Goal: Task Accomplishment & Management: Manage account settings

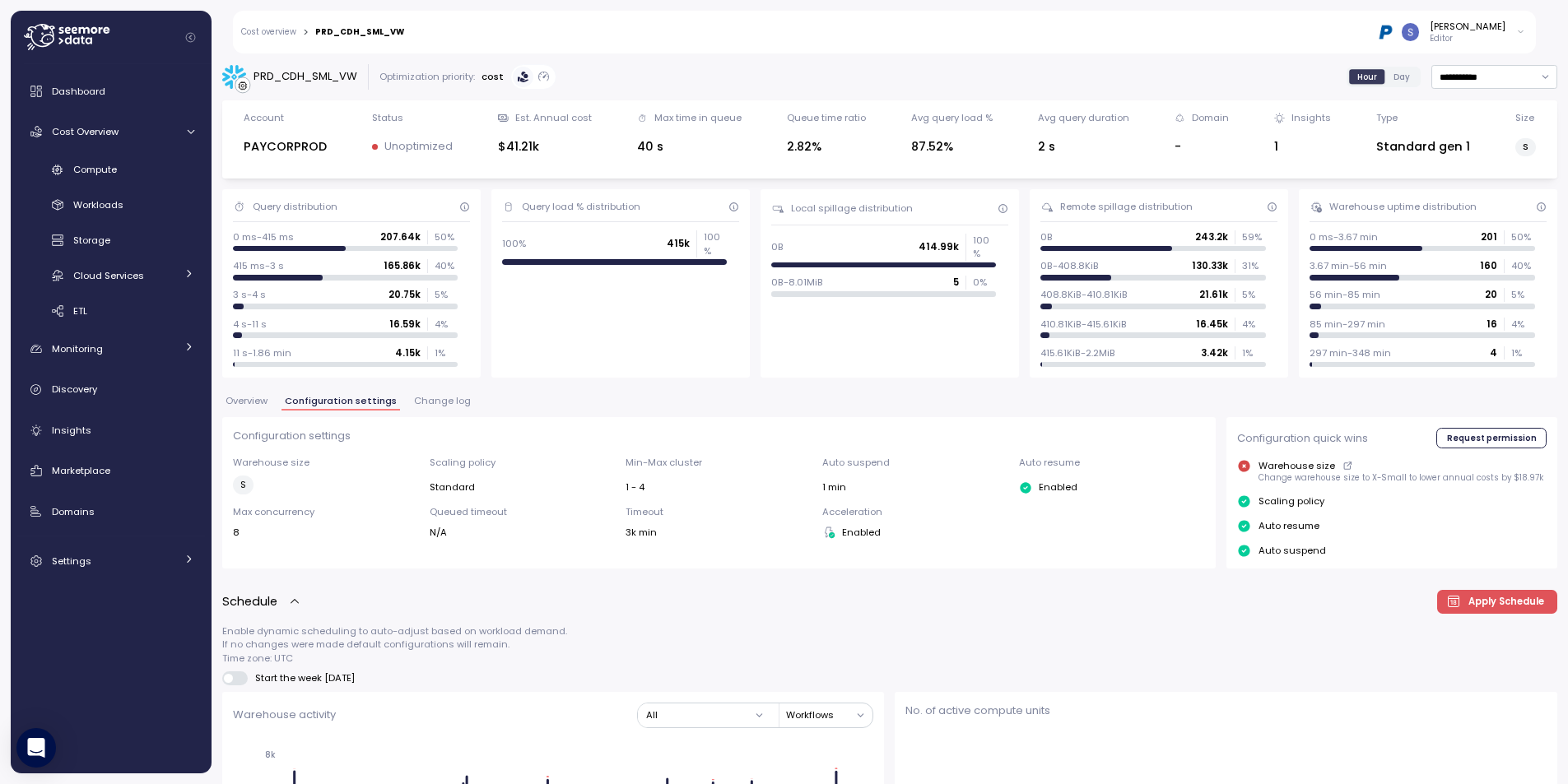
click at [1505, 29] on div "[PERSON_NAME]" at bounding box center [1467, 26] width 76 height 13
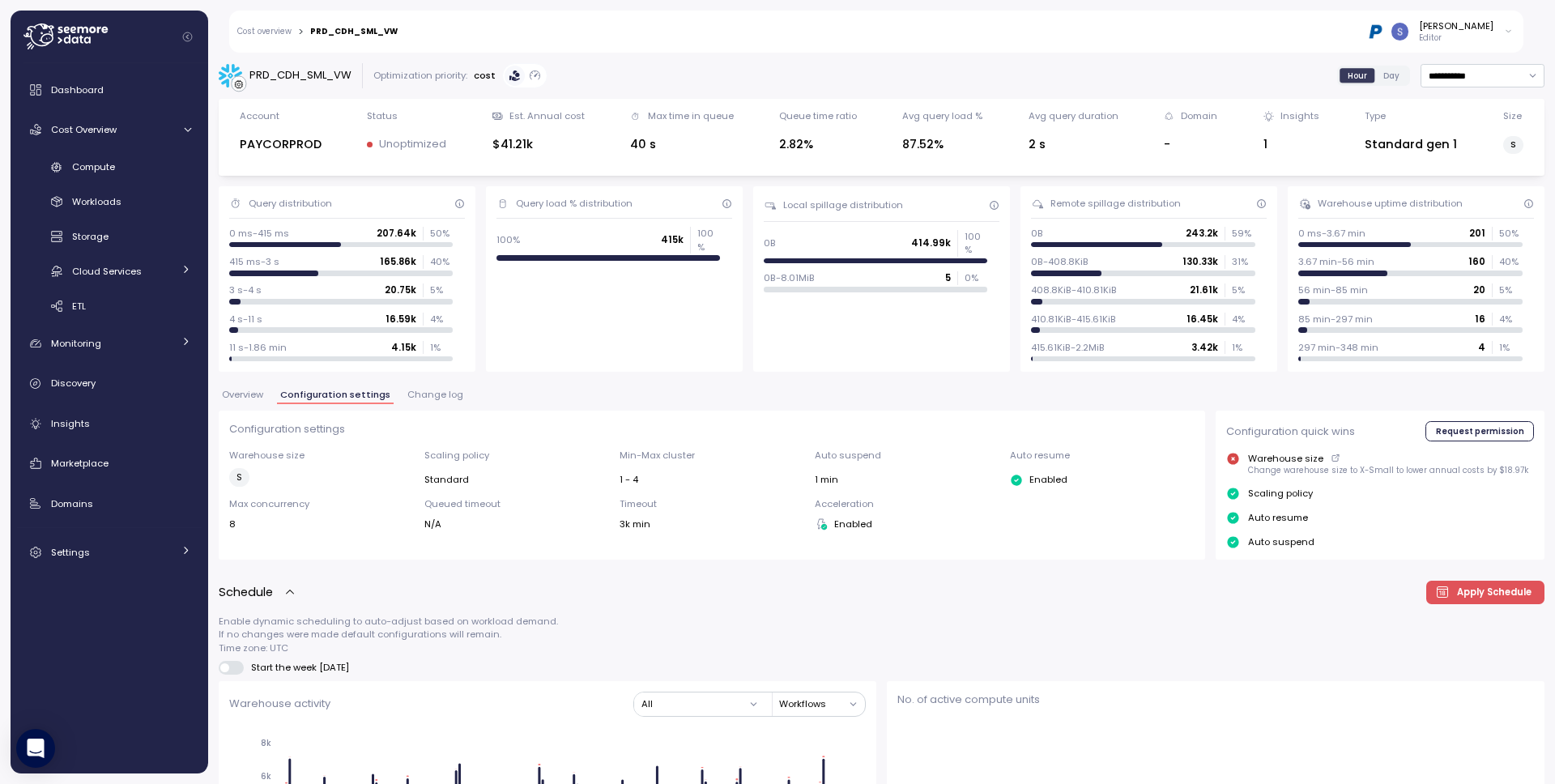
click at [1510, 29] on icon at bounding box center [1508, 31] width 9 height 20
click at [1417, 91] on div "Alludo" at bounding box center [1421, 92] width 106 height 14
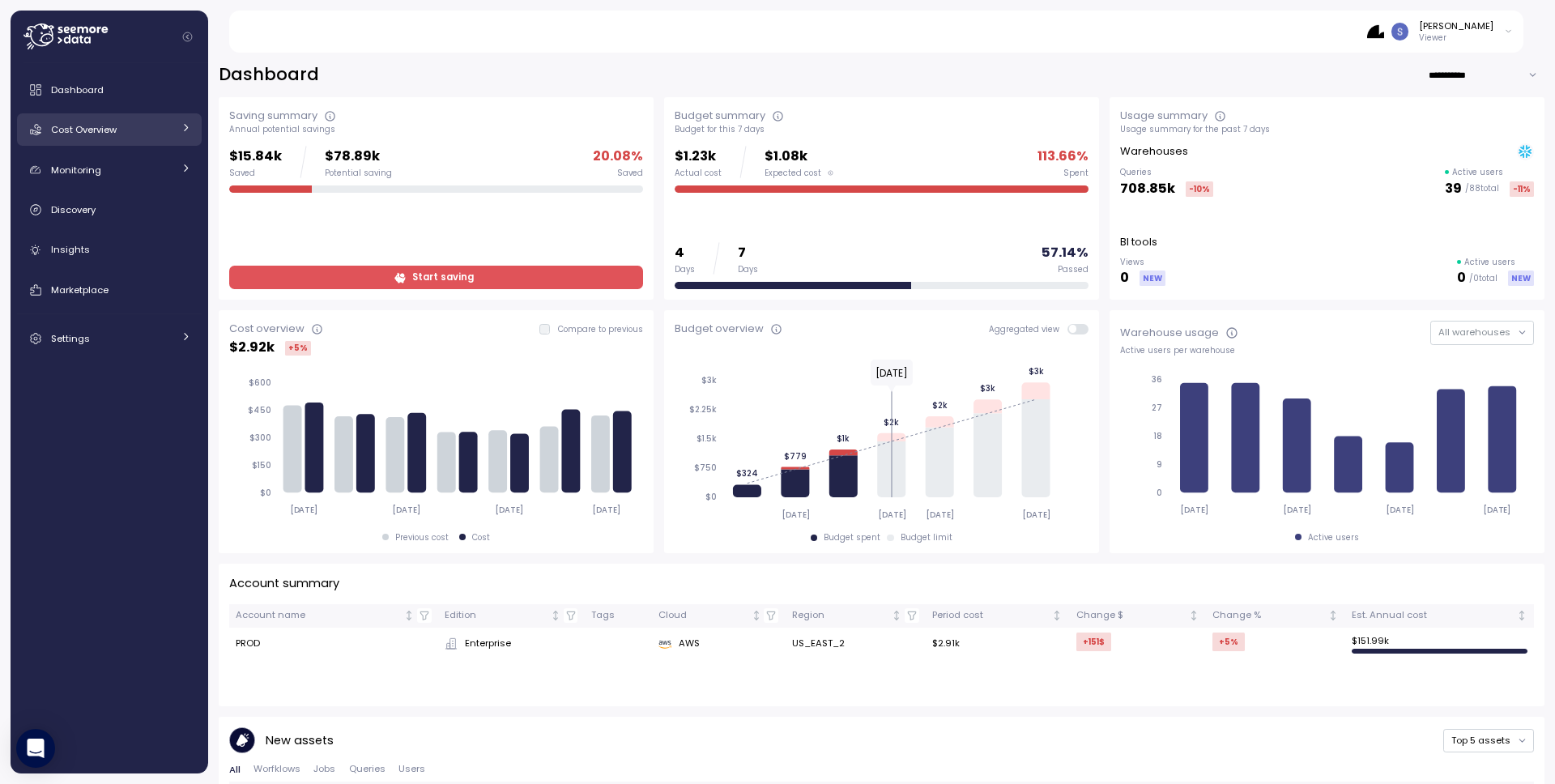
click at [182, 128] on icon at bounding box center [186, 127] width 11 height 11
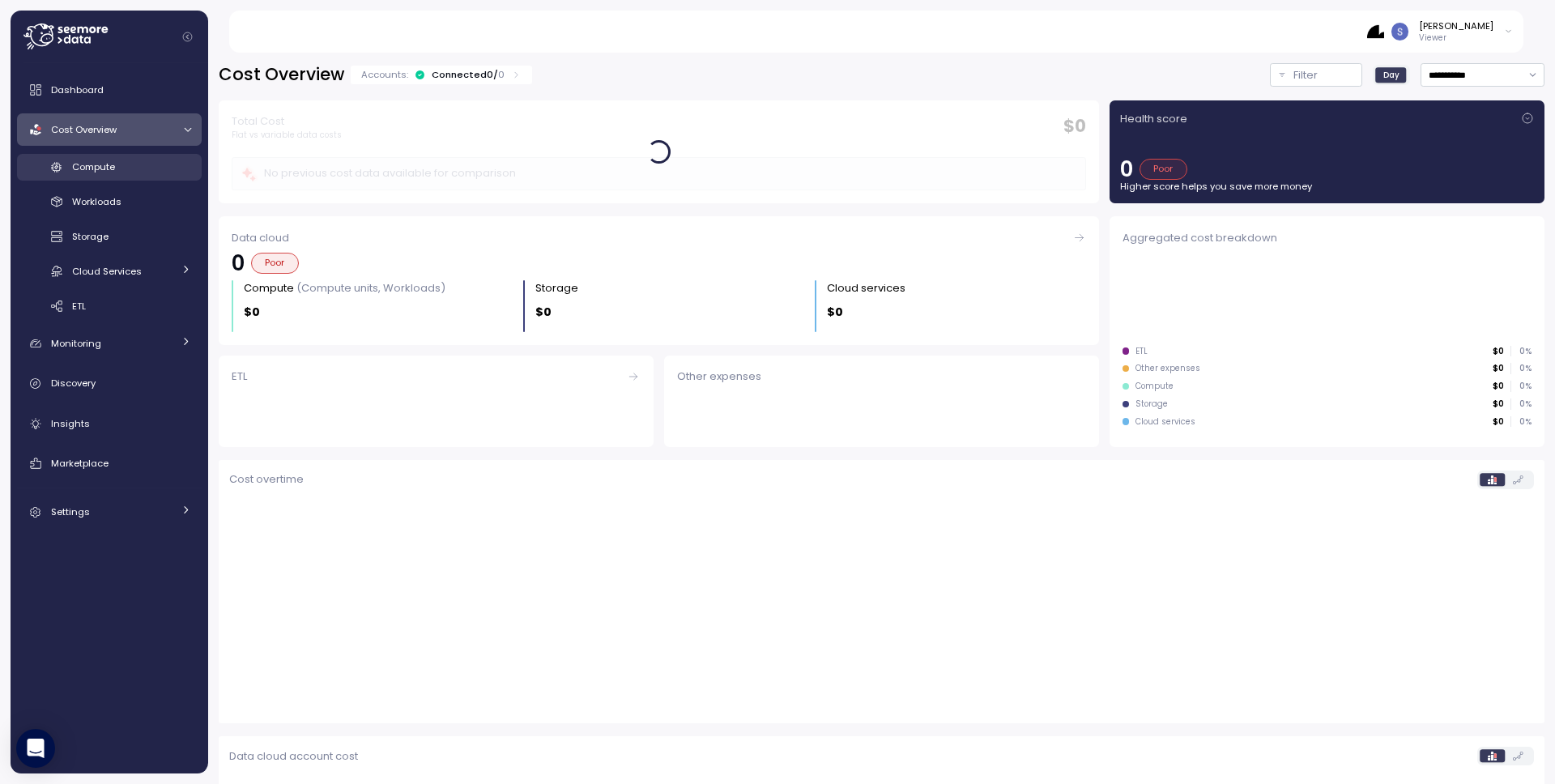
click at [100, 170] on span "Compute" at bounding box center [93, 167] width 43 height 13
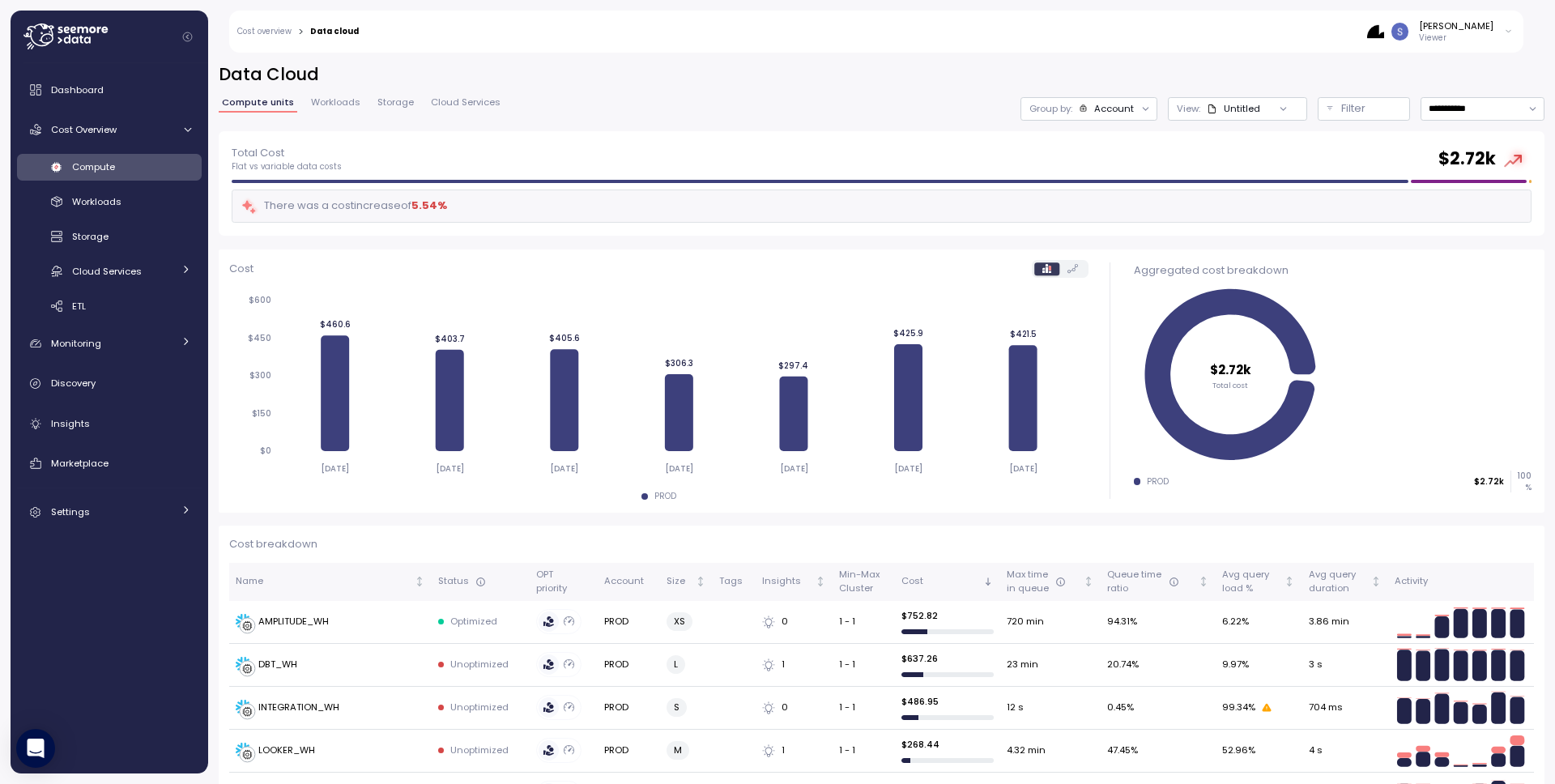
click at [1486, 28] on div "[PERSON_NAME]" at bounding box center [1455, 26] width 74 height 13
click at [170, 510] on div "Settings" at bounding box center [111, 511] width 121 height 16
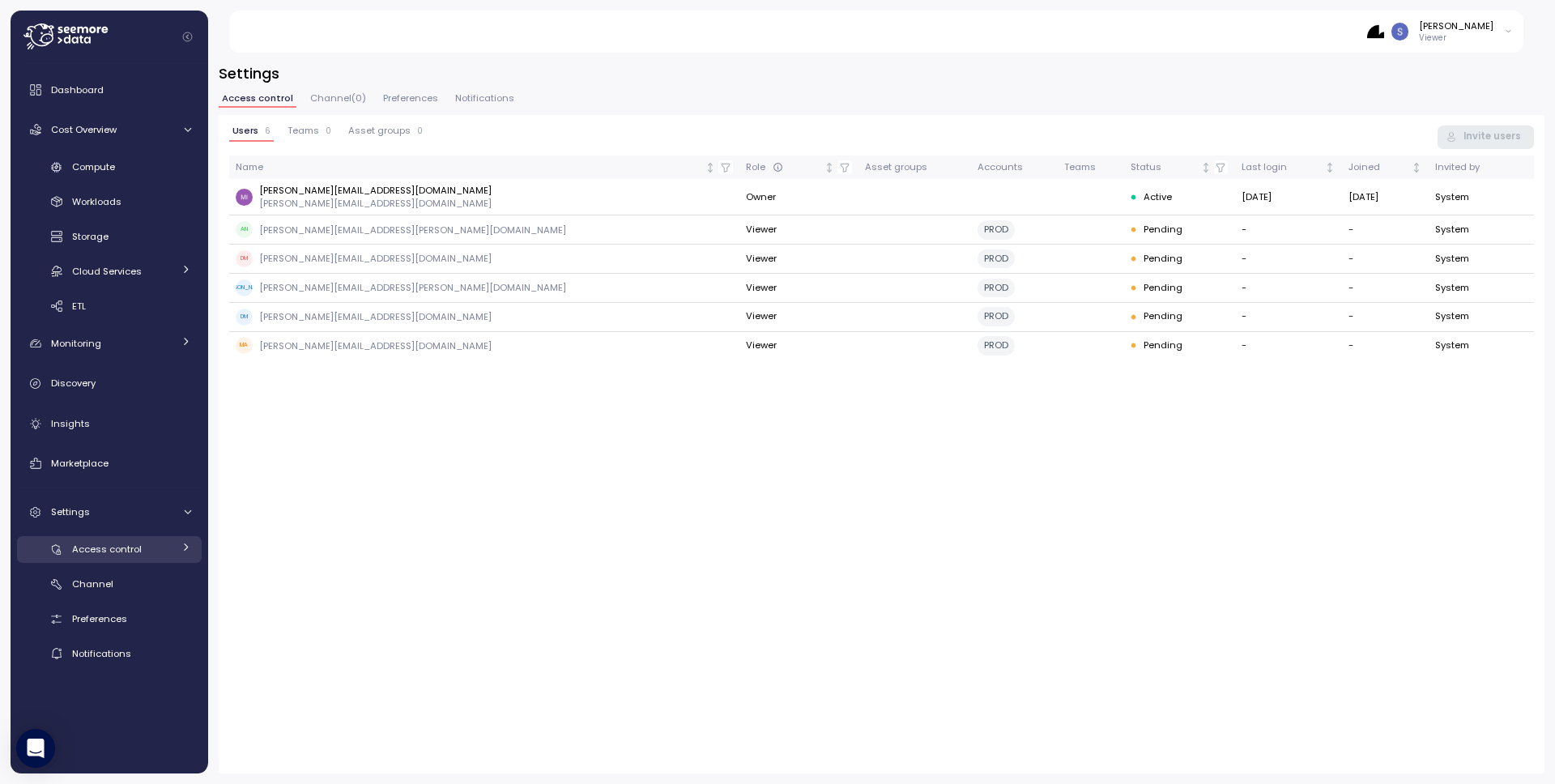
click at [145, 555] on div "Access control" at bounding box center [122, 549] width 100 height 16
click at [142, 588] on div "Users" at bounding box center [142, 584] width 98 height 16
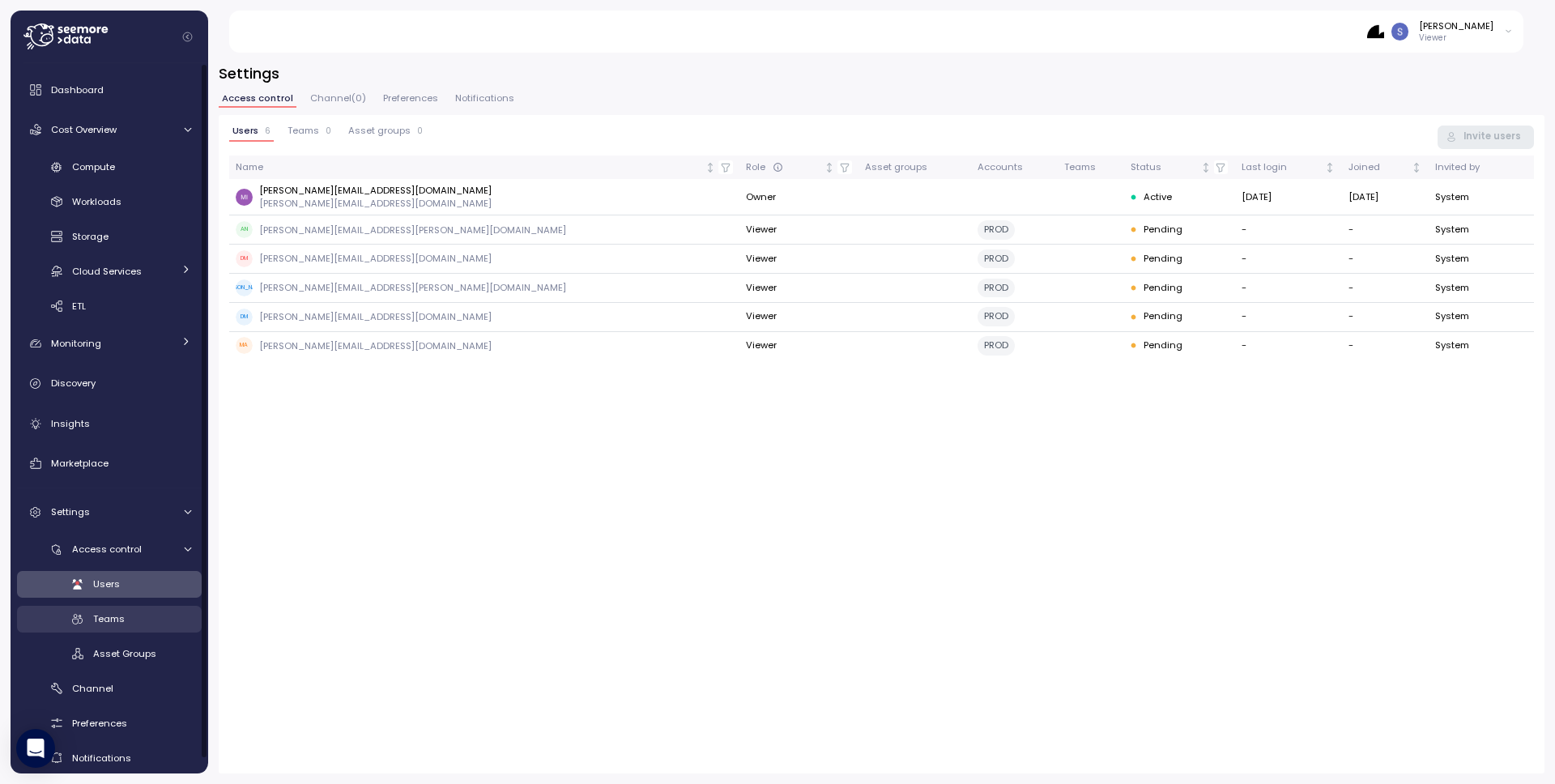
click at [147, 605] on link "Teams" at bounding box center [109, 619] width 185 height 27
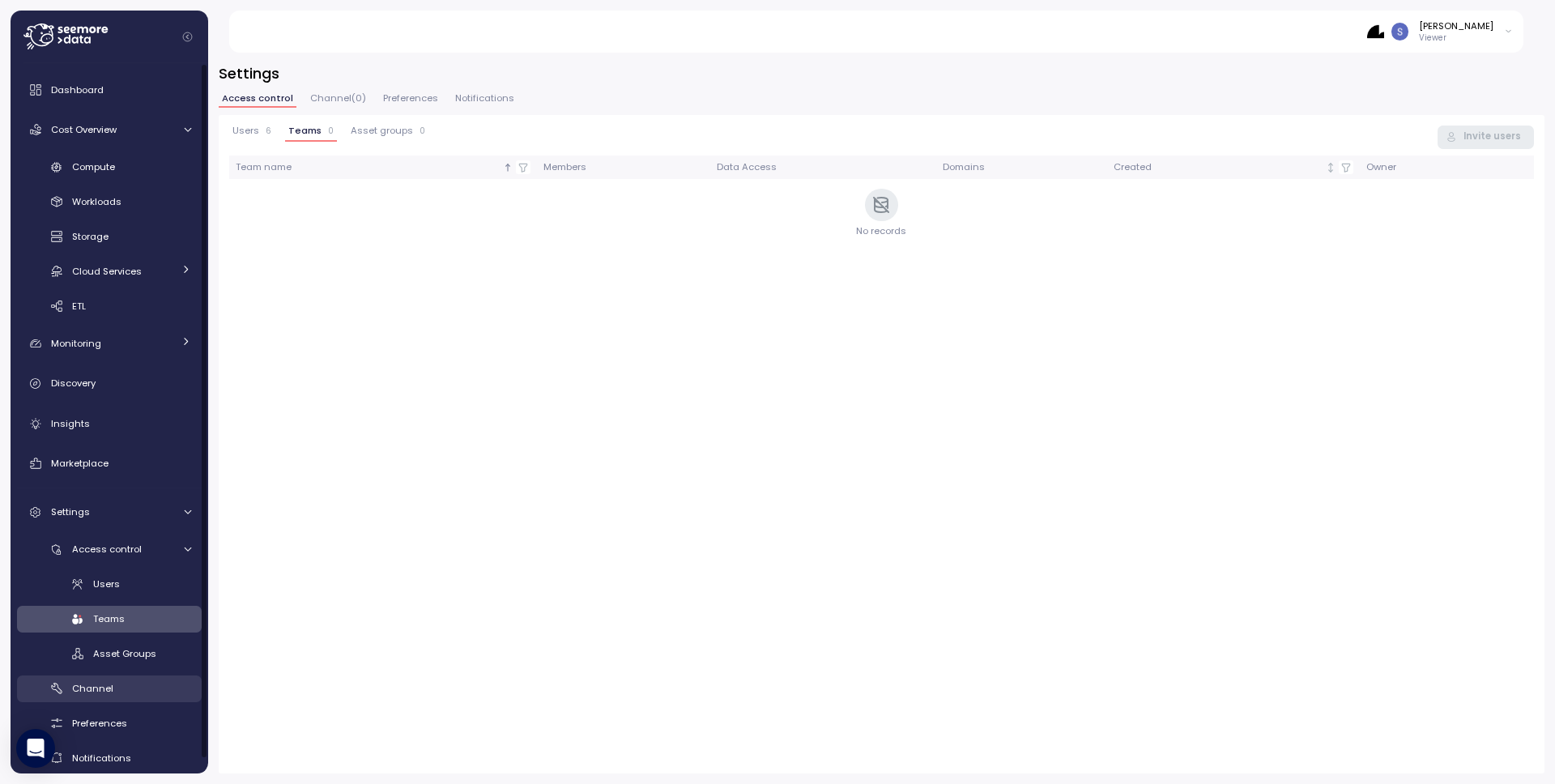
scroll to position [16, 0]
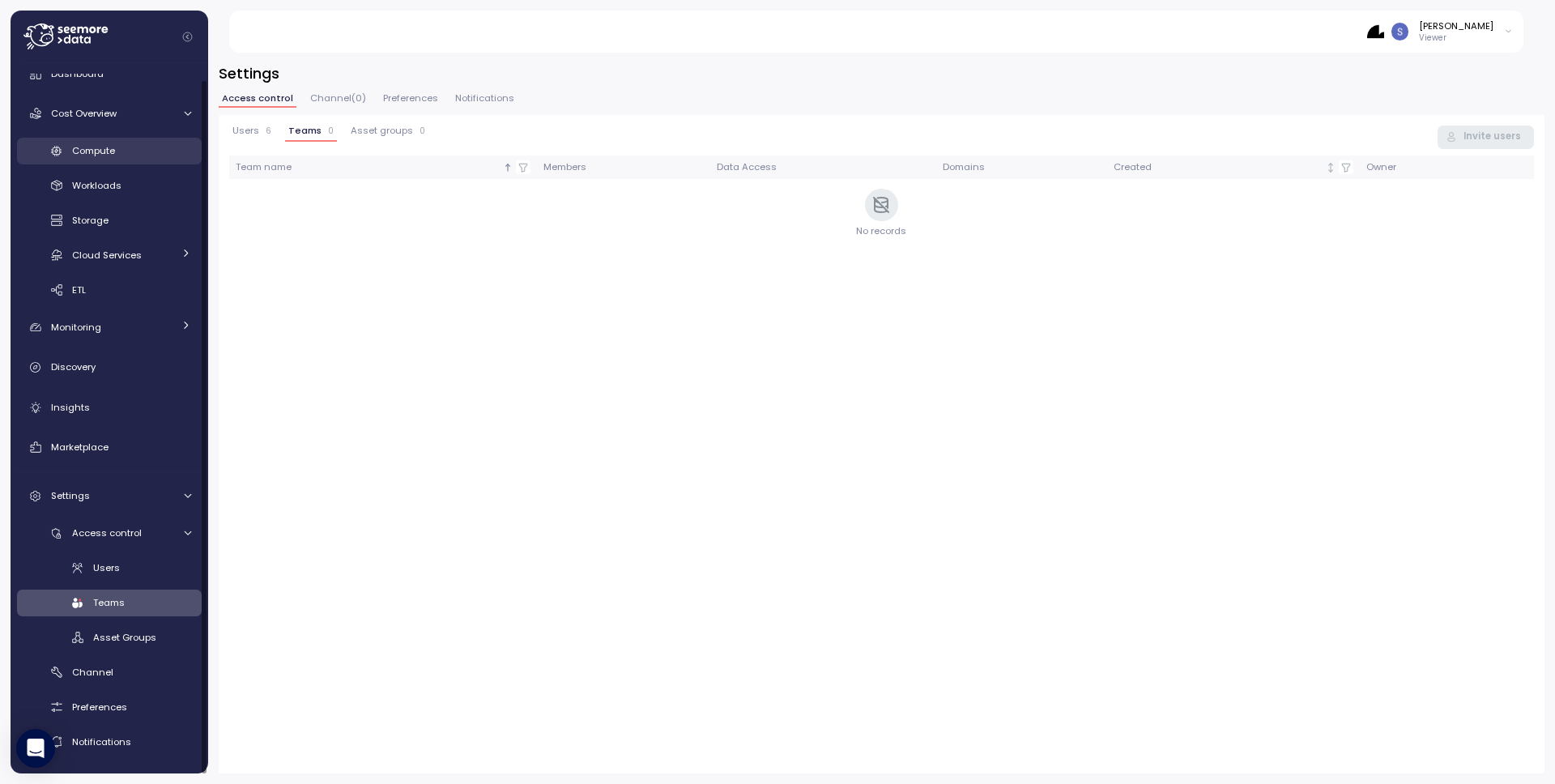
click at [130, 139] on link "Compute" at bounding box center [109, 151] width 185 height 27
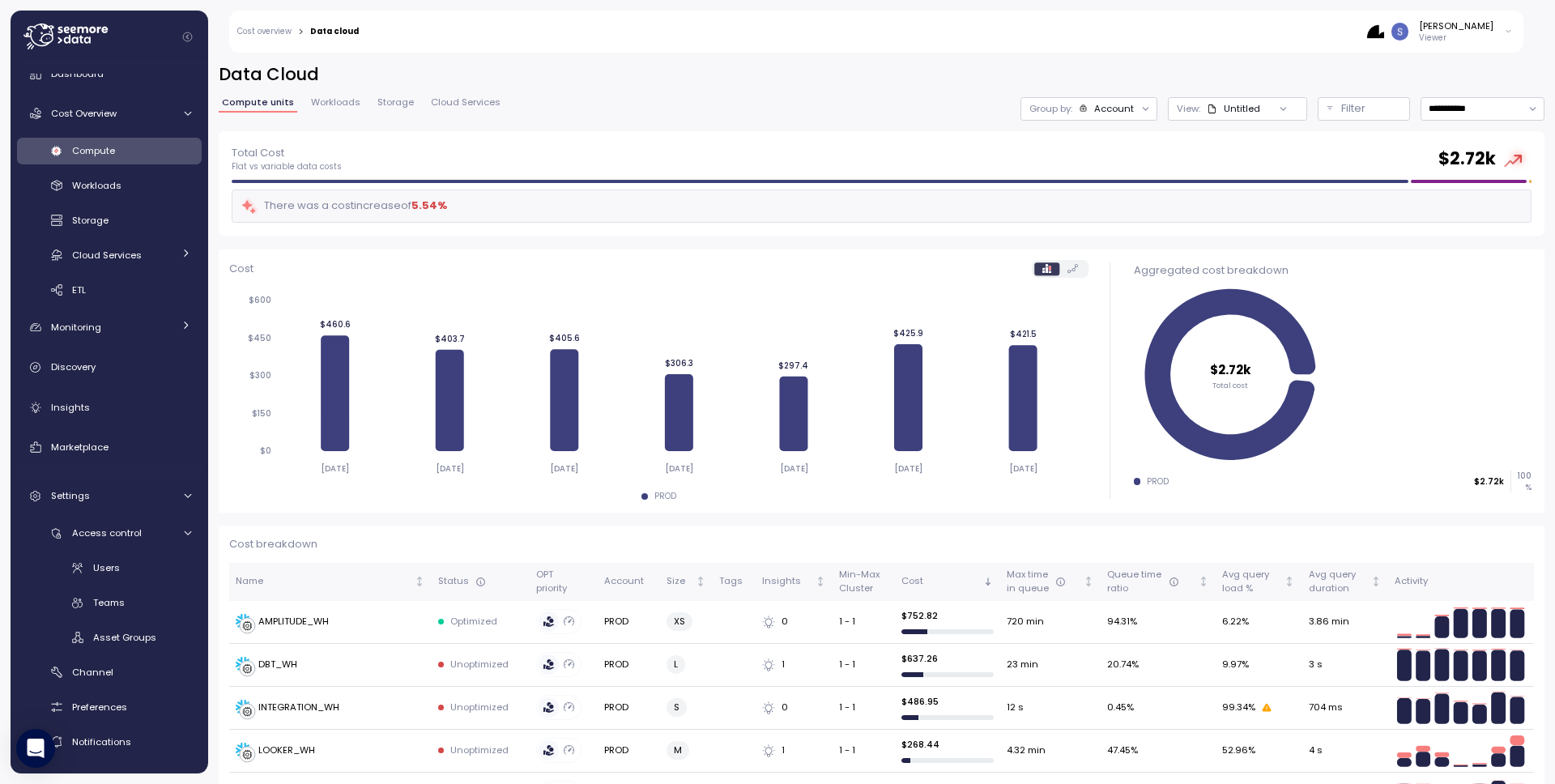
click at [1505, 37] on icon at bounding box center [1508, 31] width 9 height 20
click at [816, 160] on div "Total Cost Flat vs variable data costs $ 2.72k" at bounding box center [881, 159] width 1299 height 29
click at [695, 57] on div "**********" at bounding box center [881, 413] width 1347 height 742
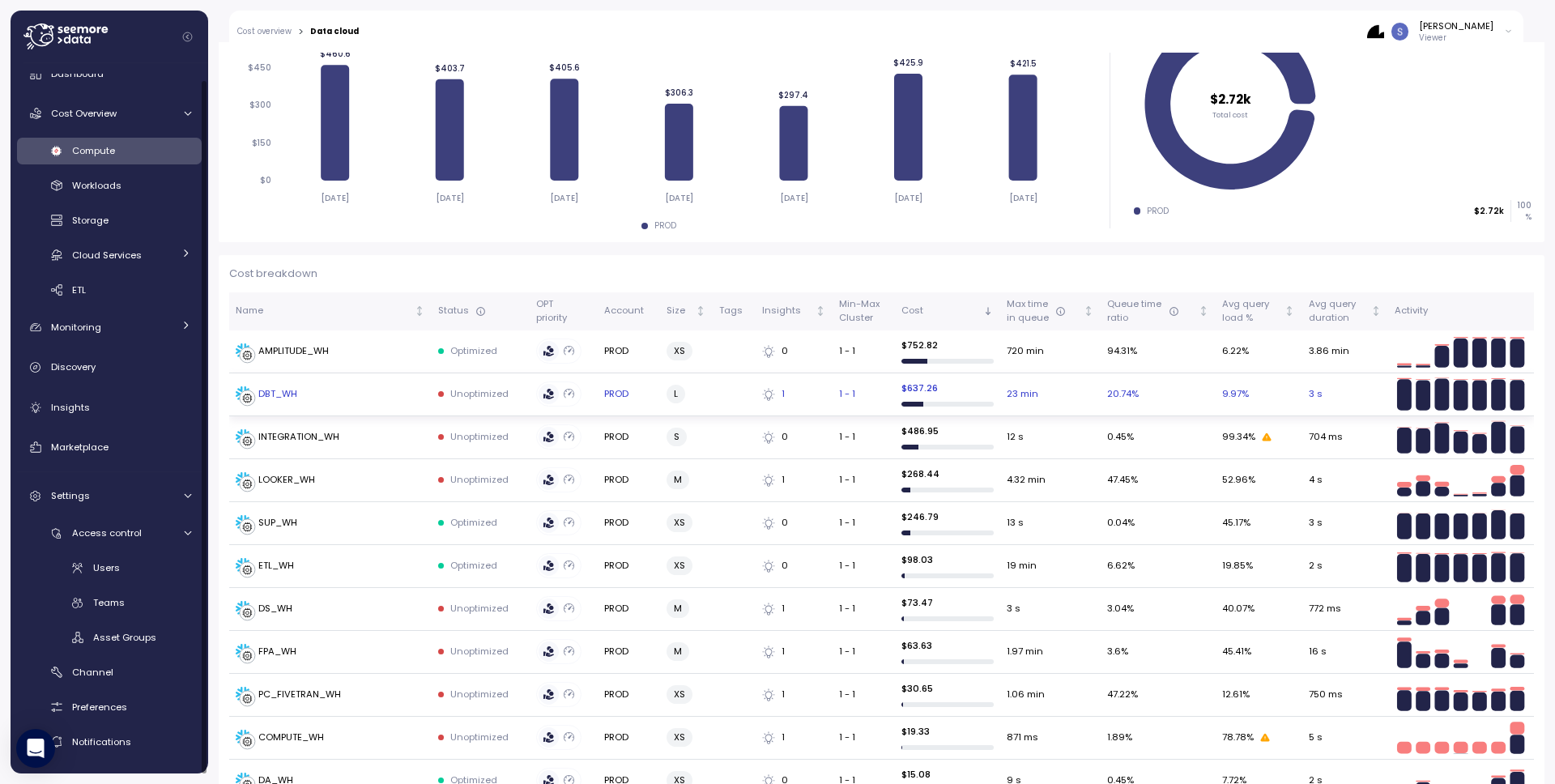
scroll to position [281, 0]
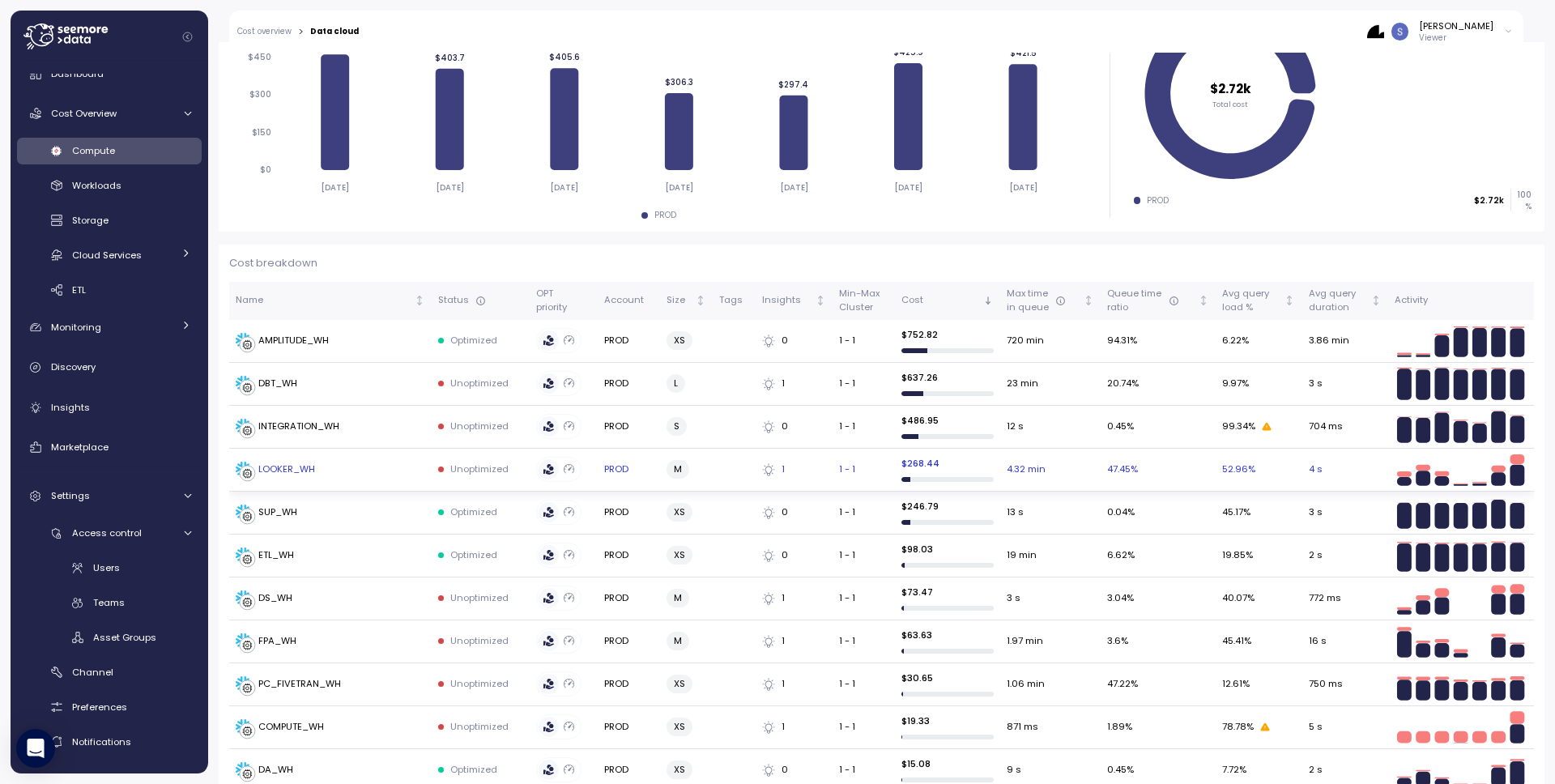
click at [313, 457] on td "LOOKER_WH" at bounding box center [330, 470] width 203 height 43
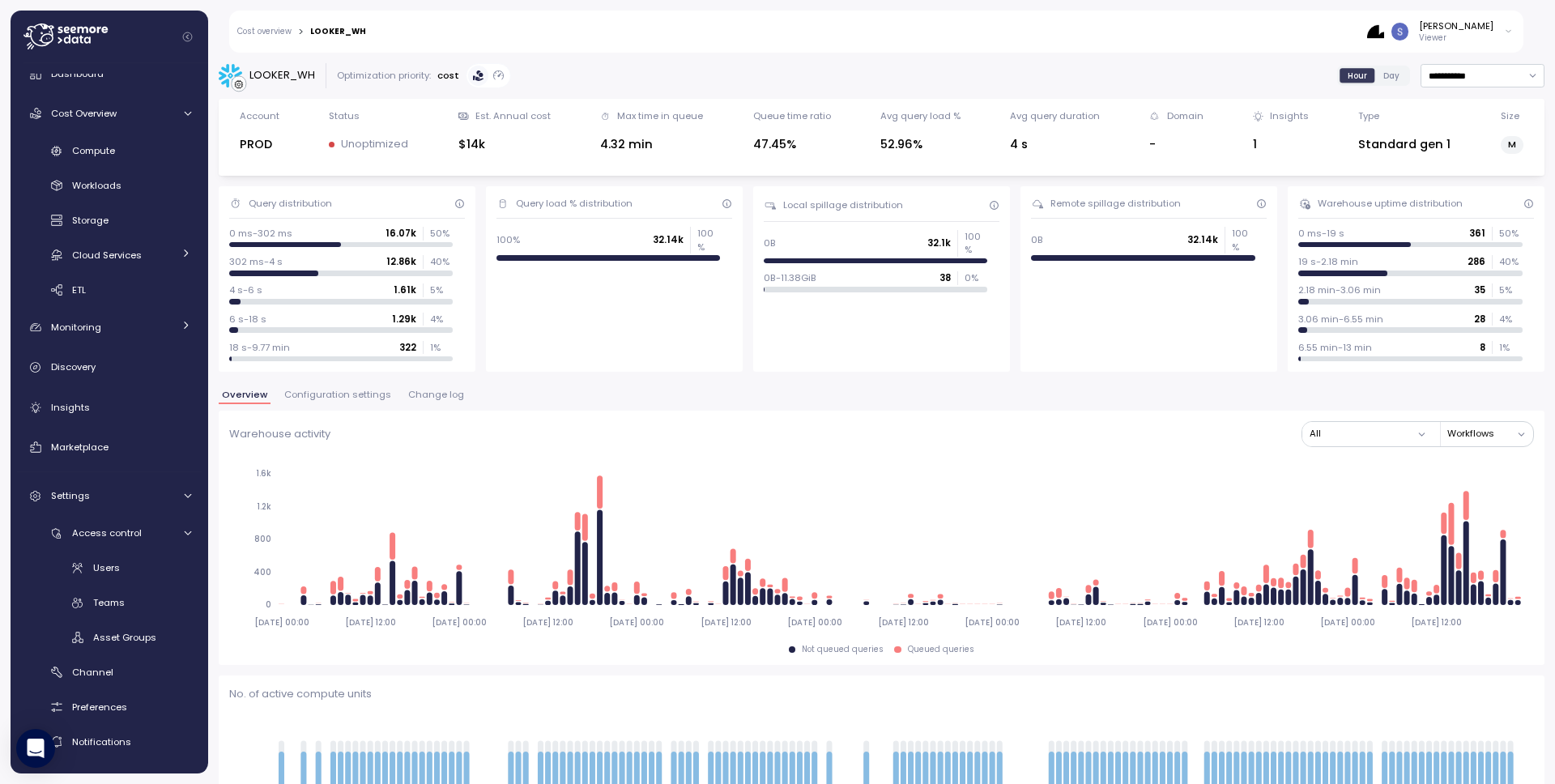
click at [336, 393] on span "Configuration settings" at bounding box center [337, 395] width 107 height 9
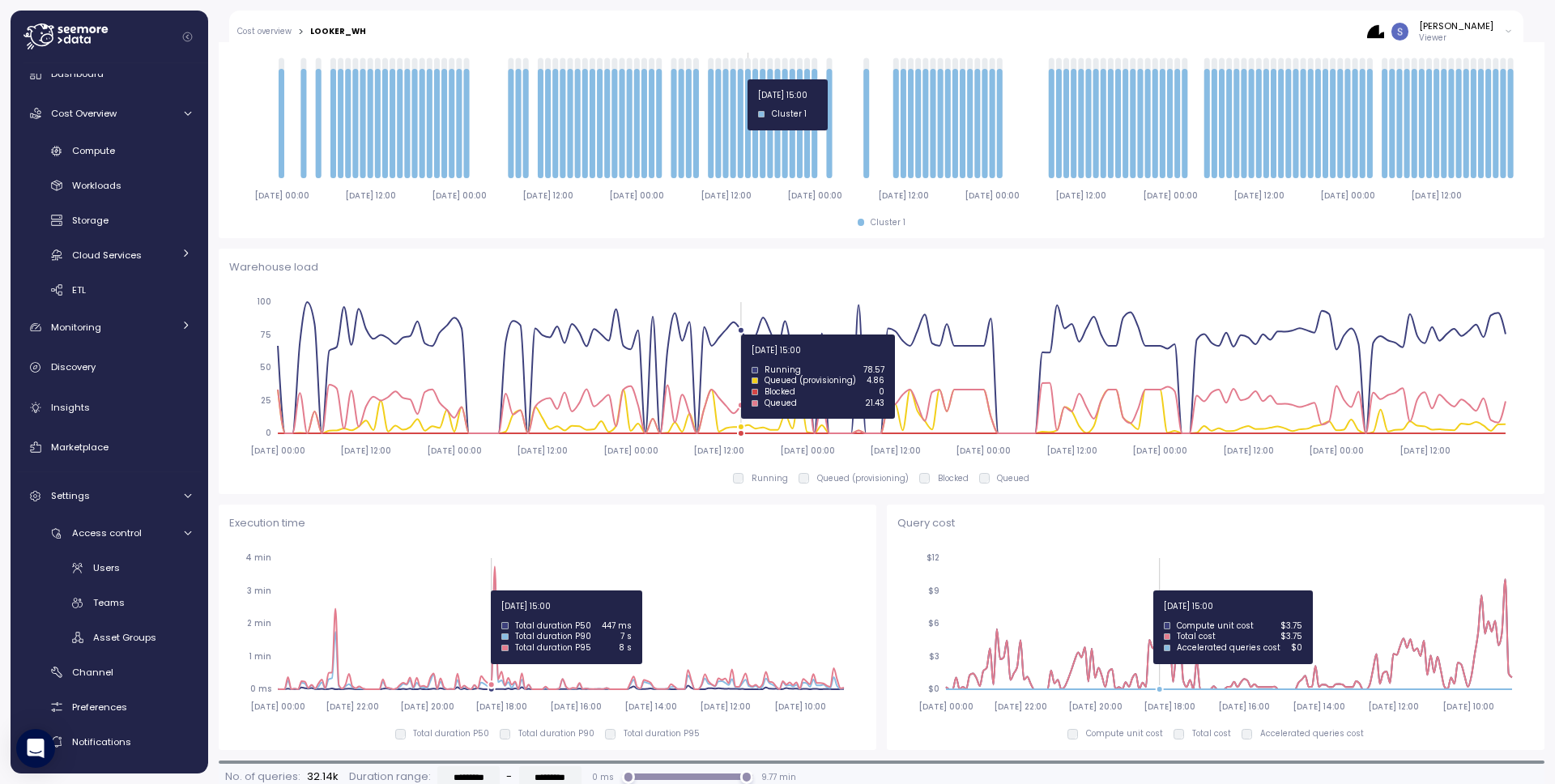
scroll to position [689, 0]
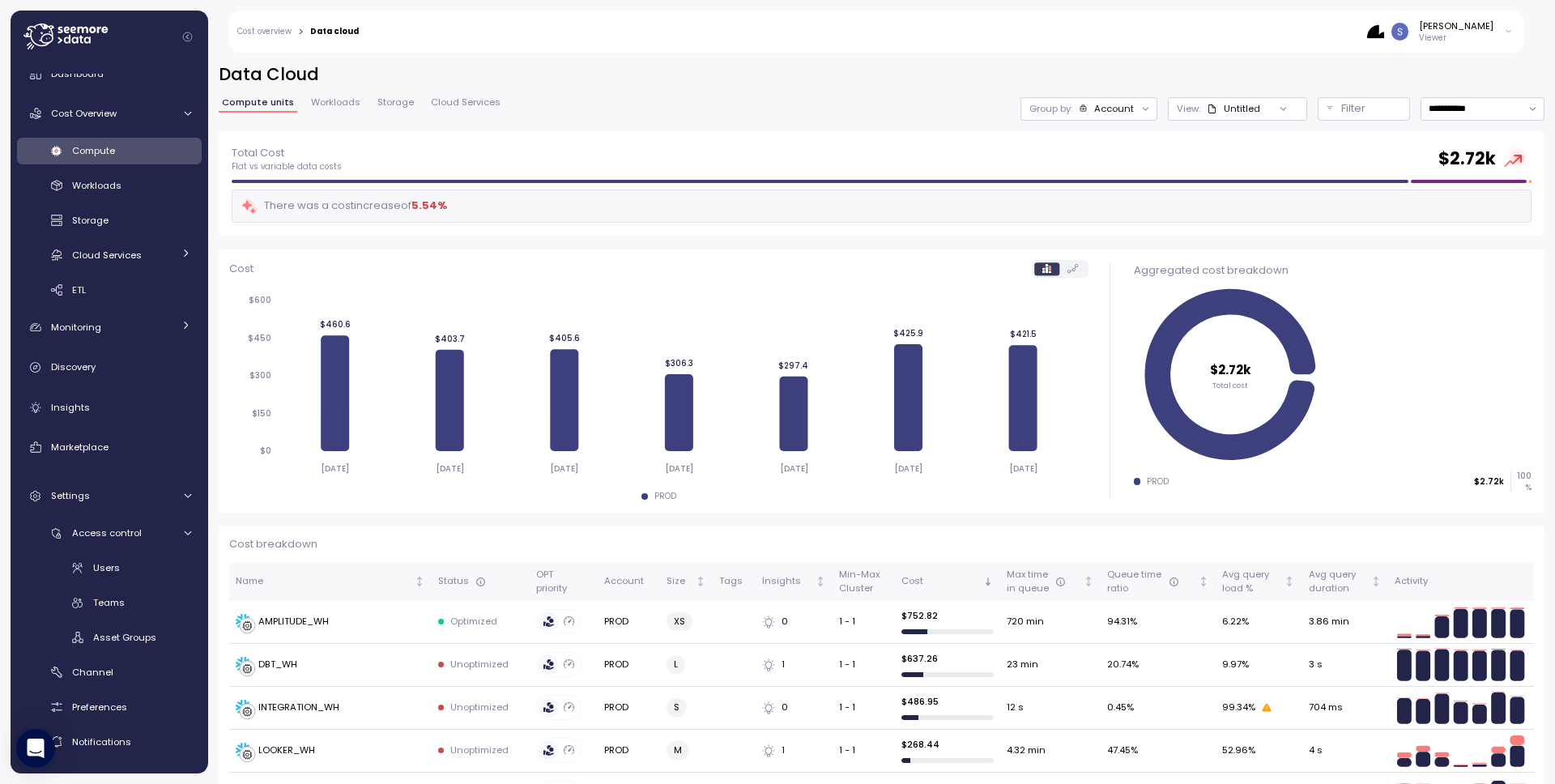
click at [1510, 29] on icon at bounding box center [1508, 31] width 9 height 20
click at [1415, 292] on div "Log out" at bounding box center [1437, 292] width 128 height 14
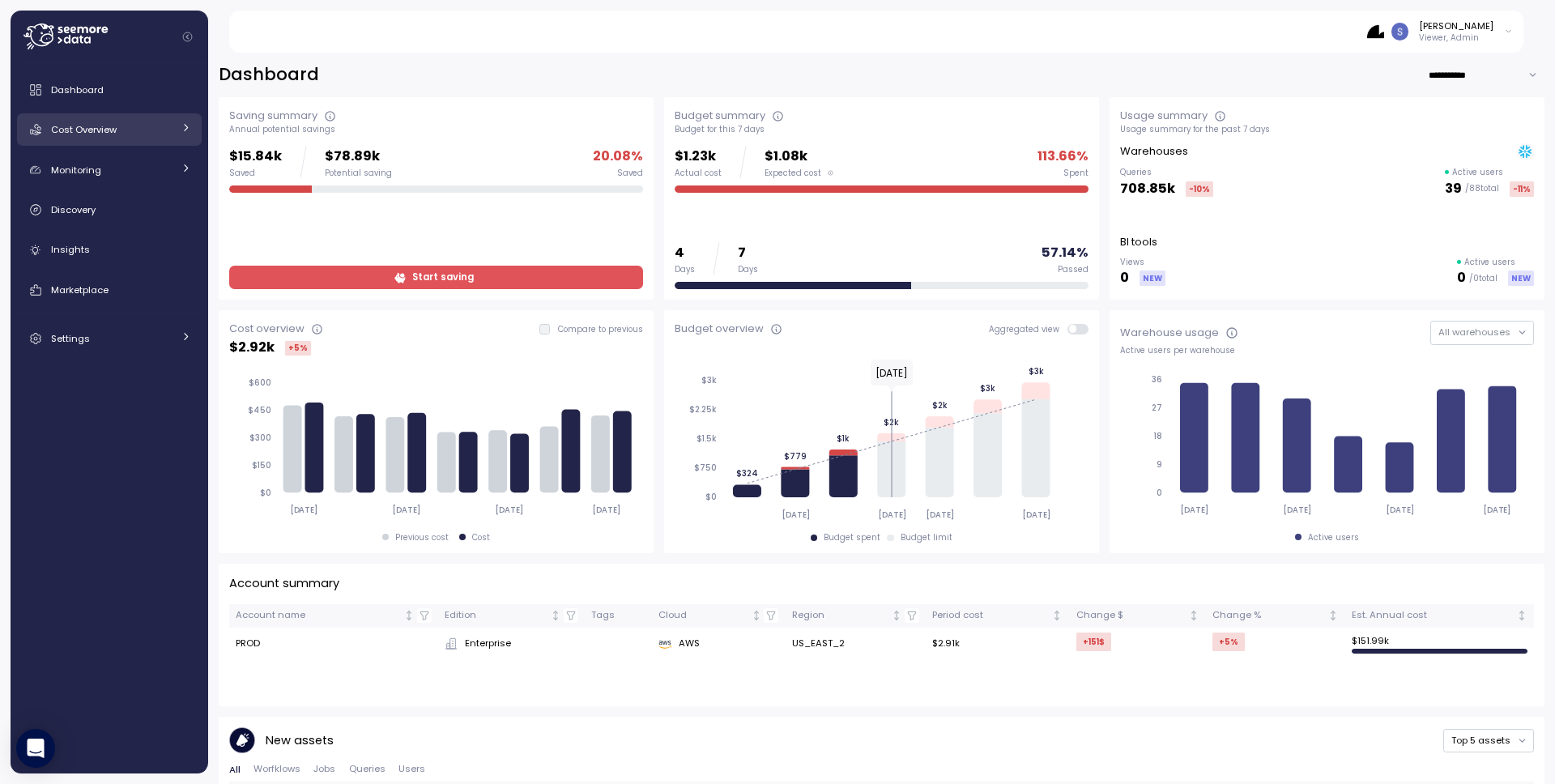
click at [155, 129] on div "Cost Overview" at bounding box center [111, 129] width 121 height 16
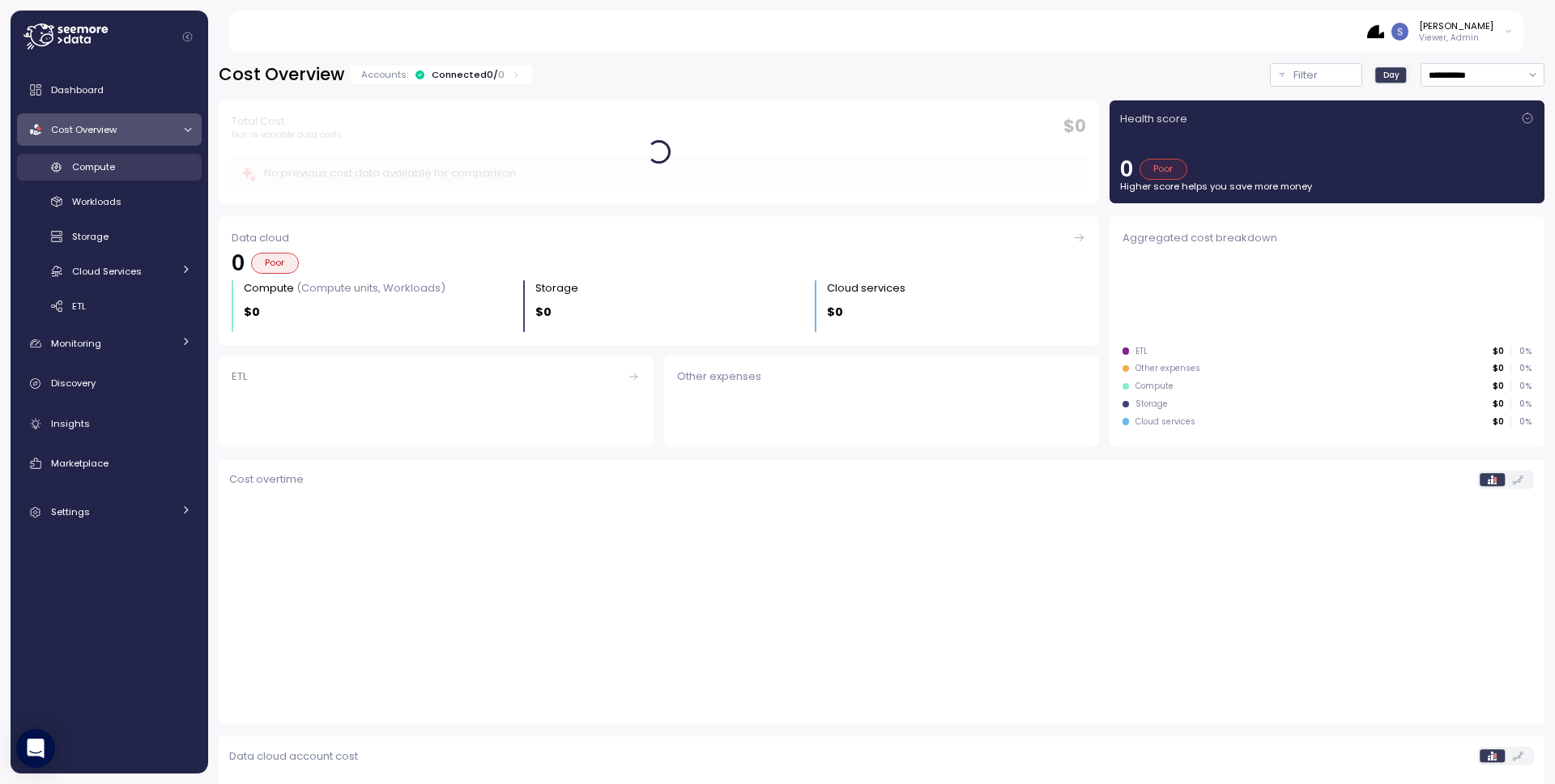
click at [164, 179] on link "Compute" at bounding box center [109, 167] width 185 height 27
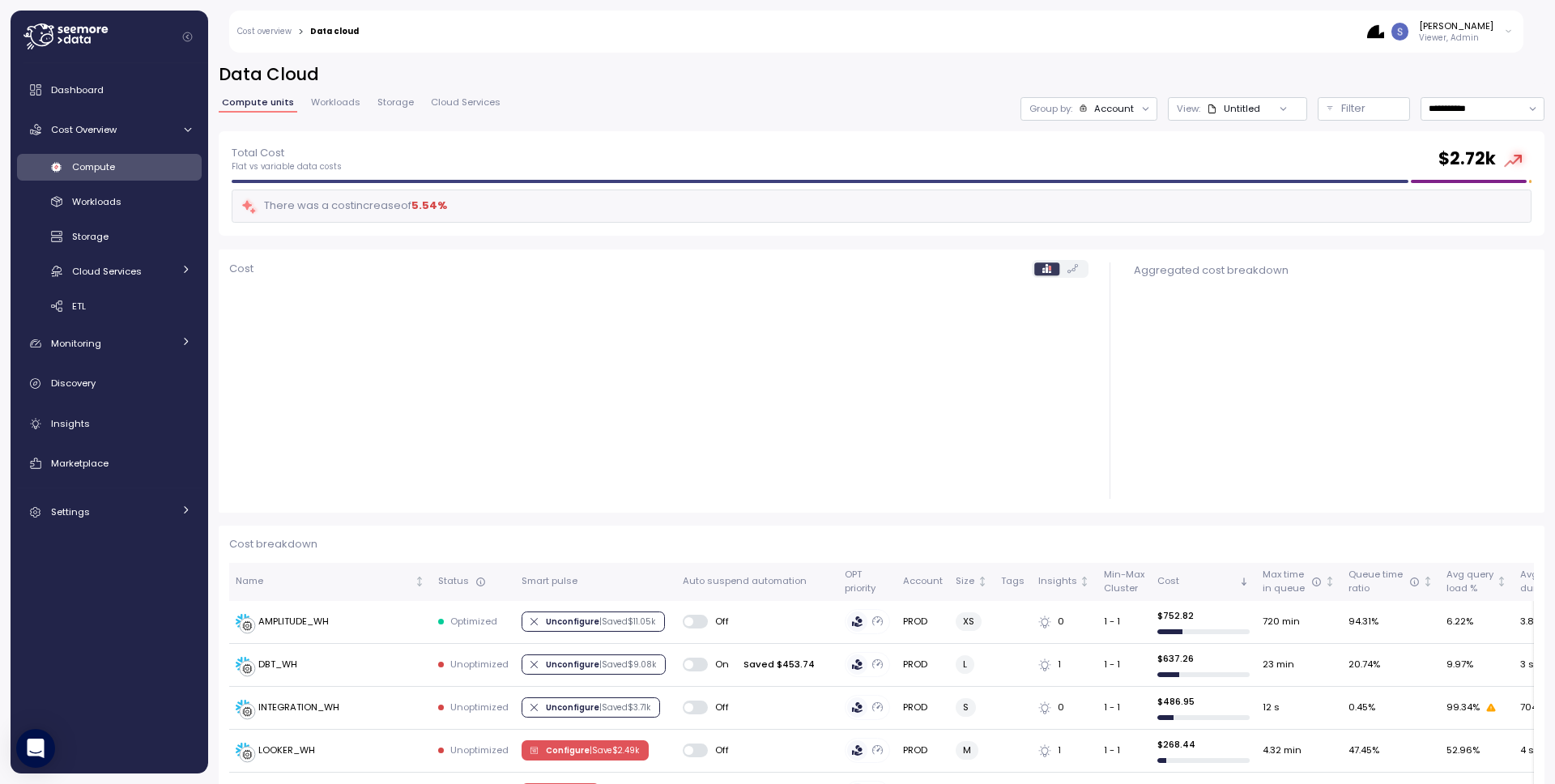
scroll to position [286, 0]
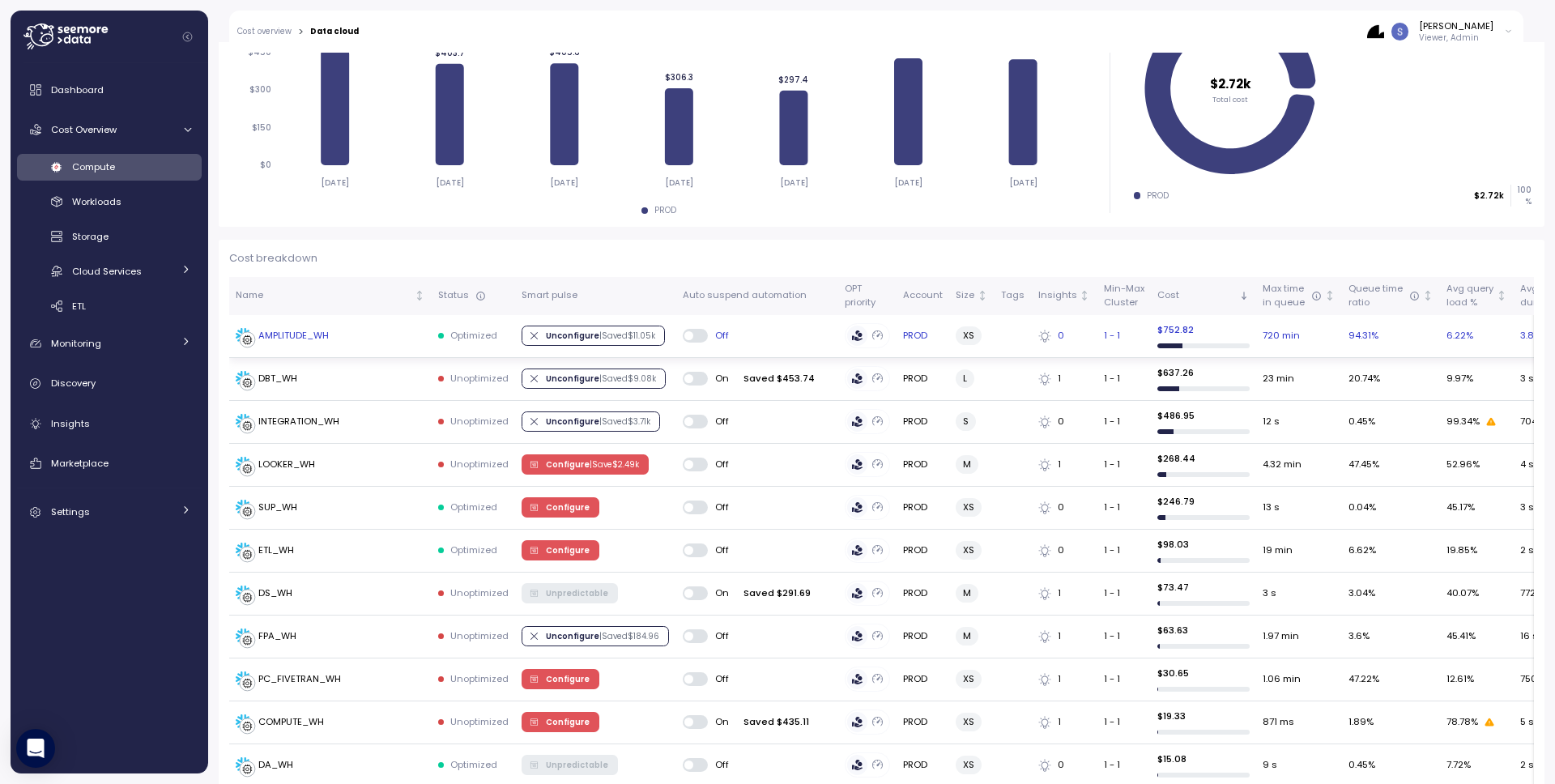
click at [293, 340] on div "AMPLITUDE_WH" at bounding box center [293, 335] width 71 height 14
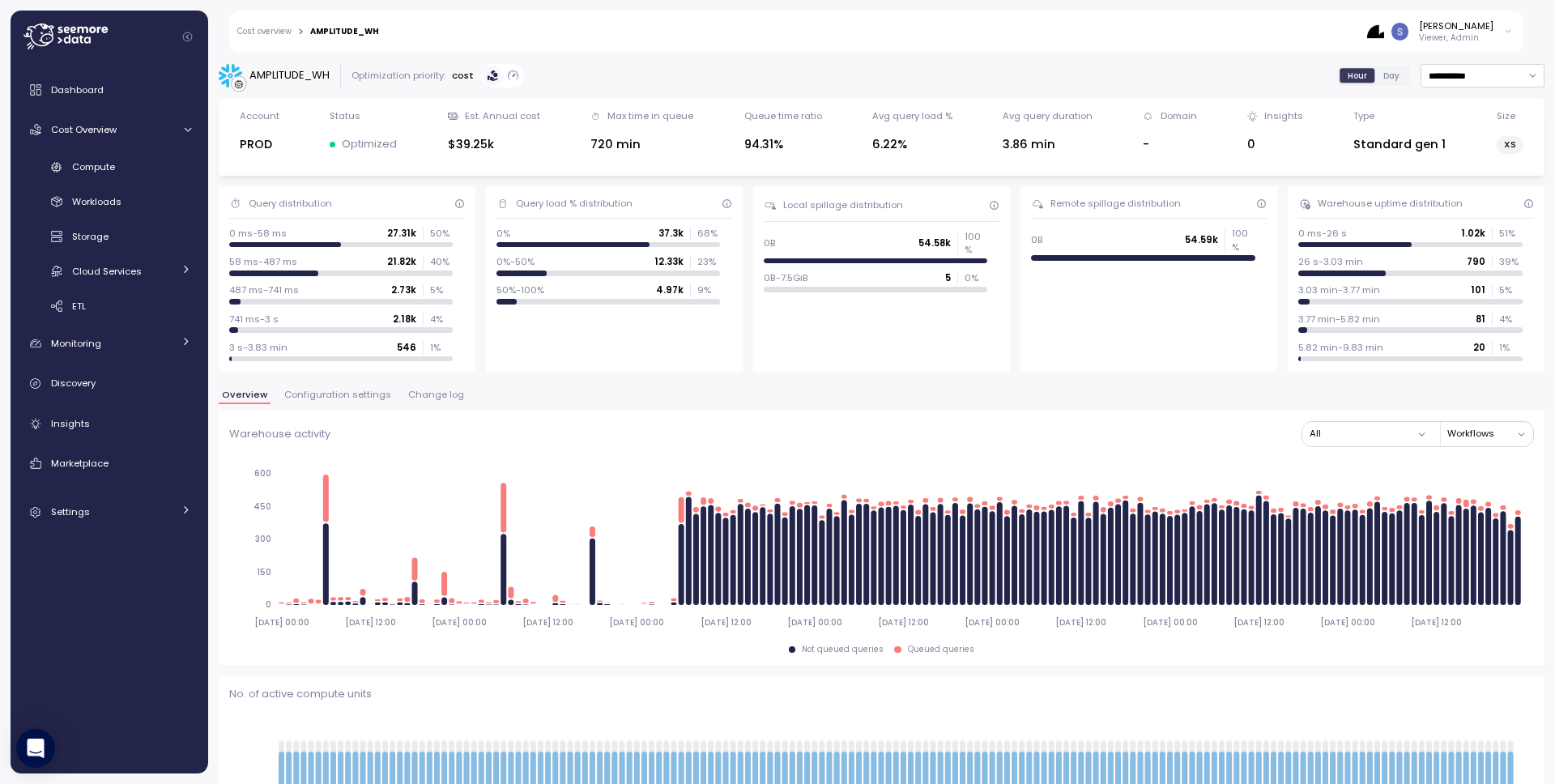
click at [326, 395] on span "Configuration settings" at bounding box center [337, 395] width 107 height 9
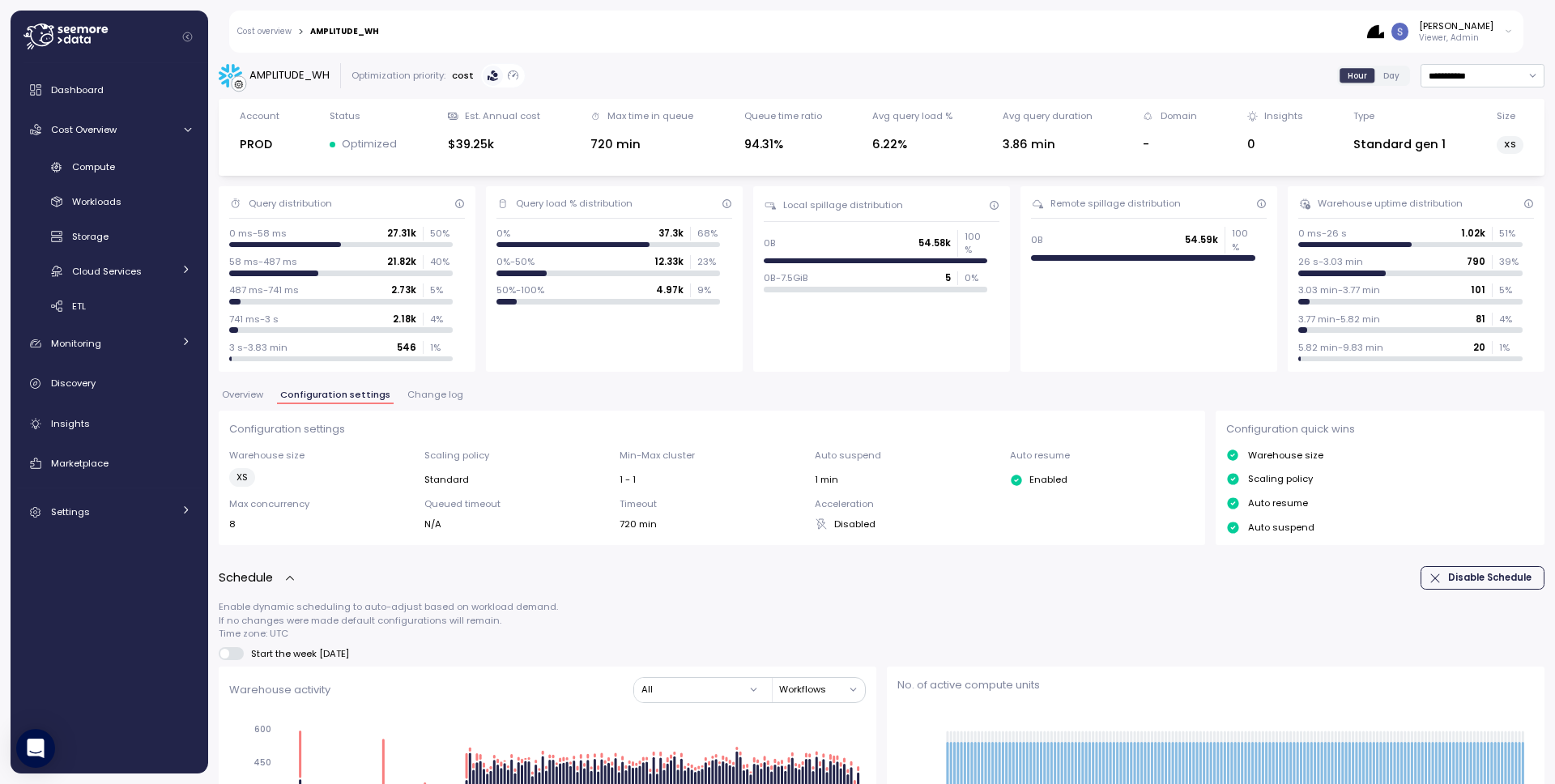
click at [226, 654] on span at bounding box center [224, 653] width 9 height 9
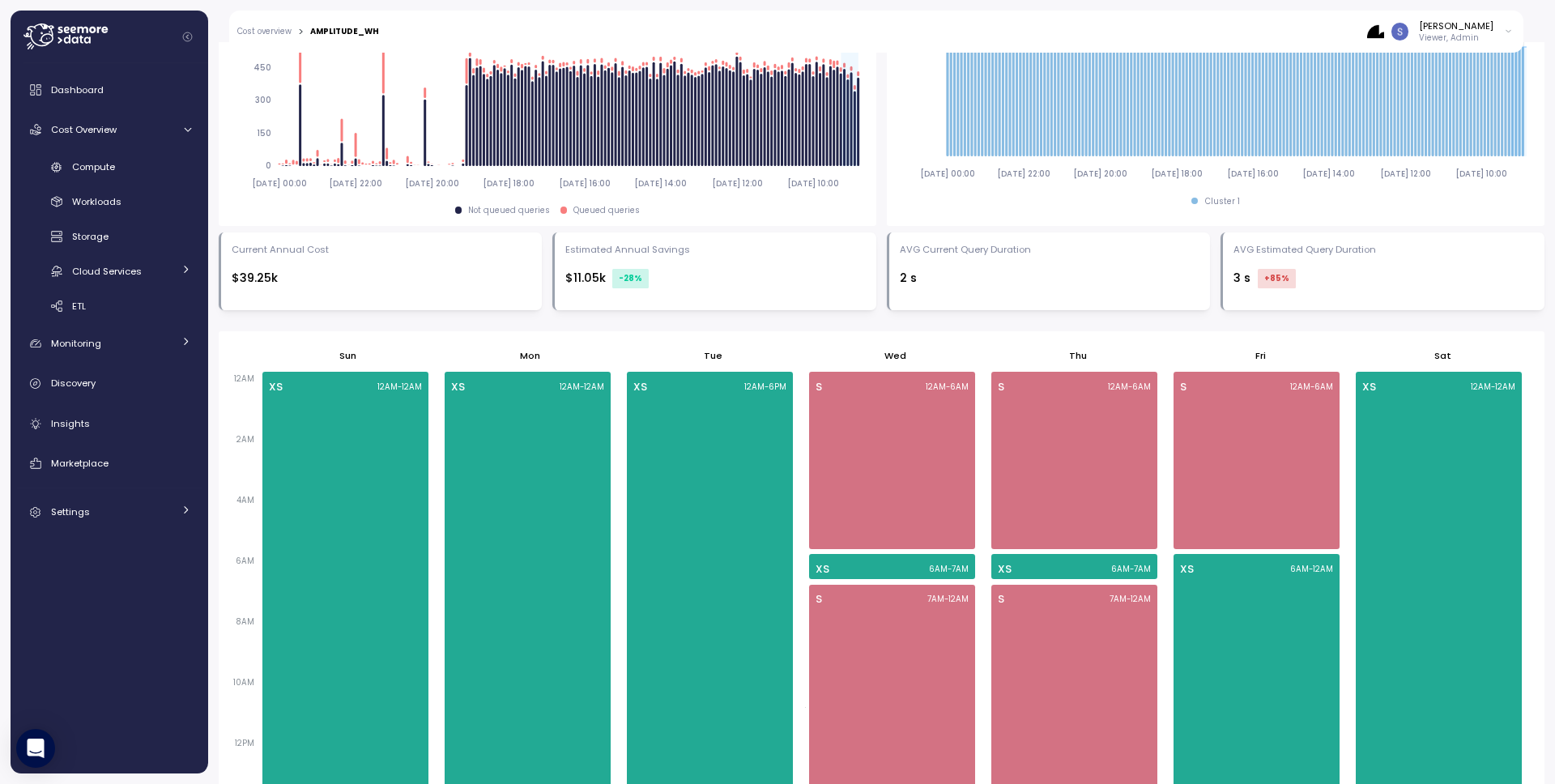
scroll to position [690, 0]
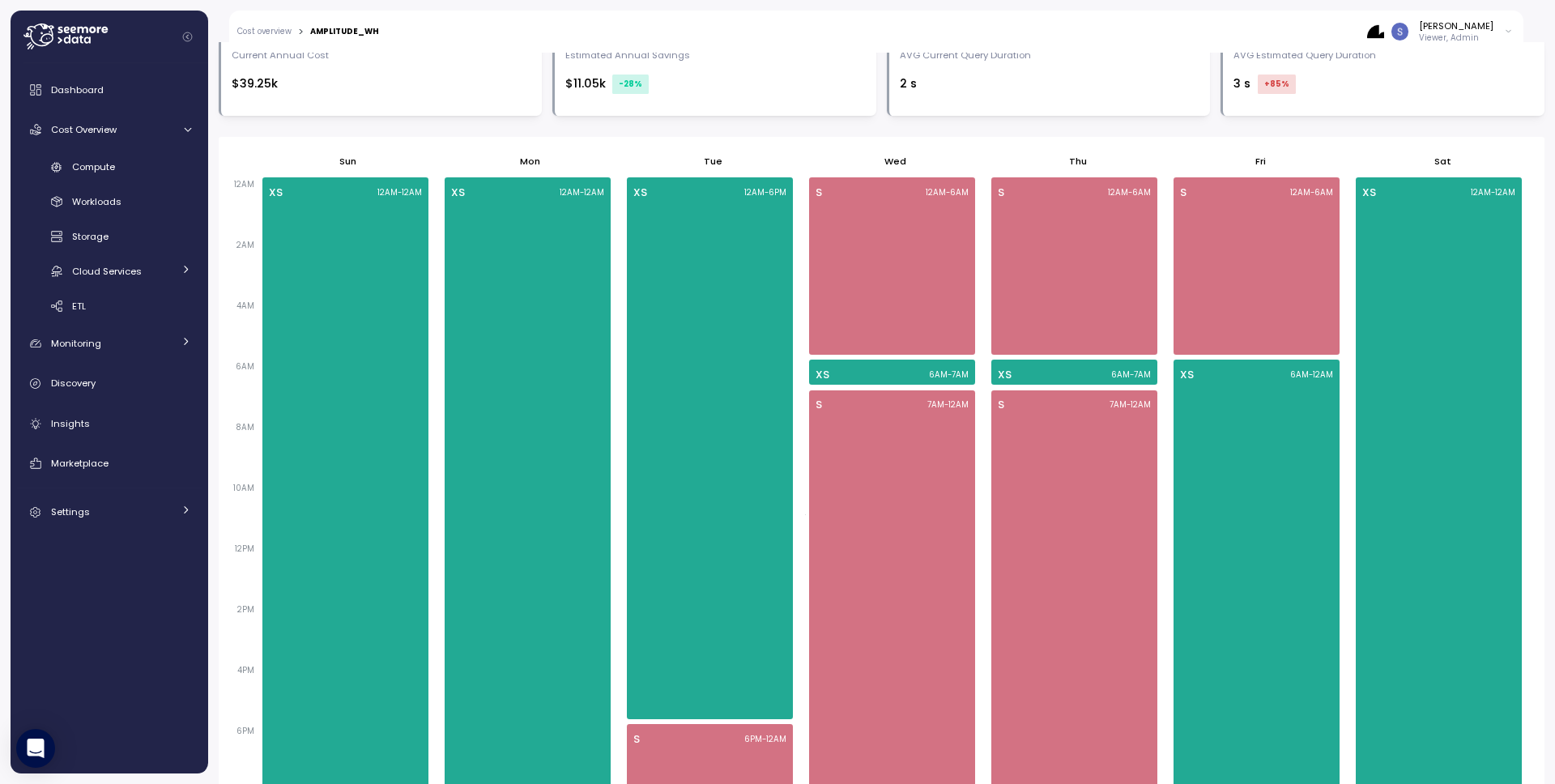
scroll to position [891, 0]
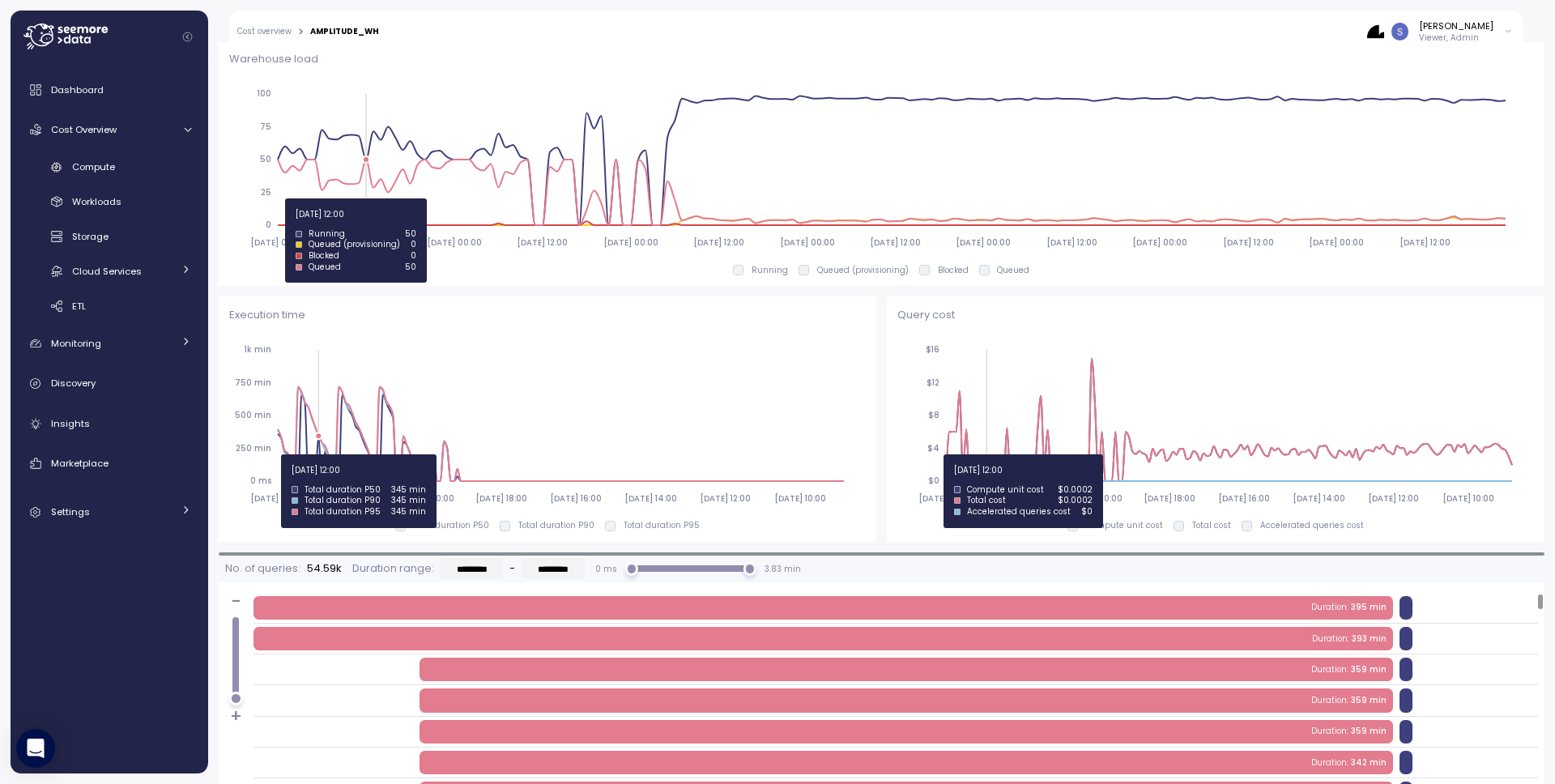
drag, startPoint x: 369, startPoint y: 197, endPoint x: 494, endPoint y: 188, distance: 125.3
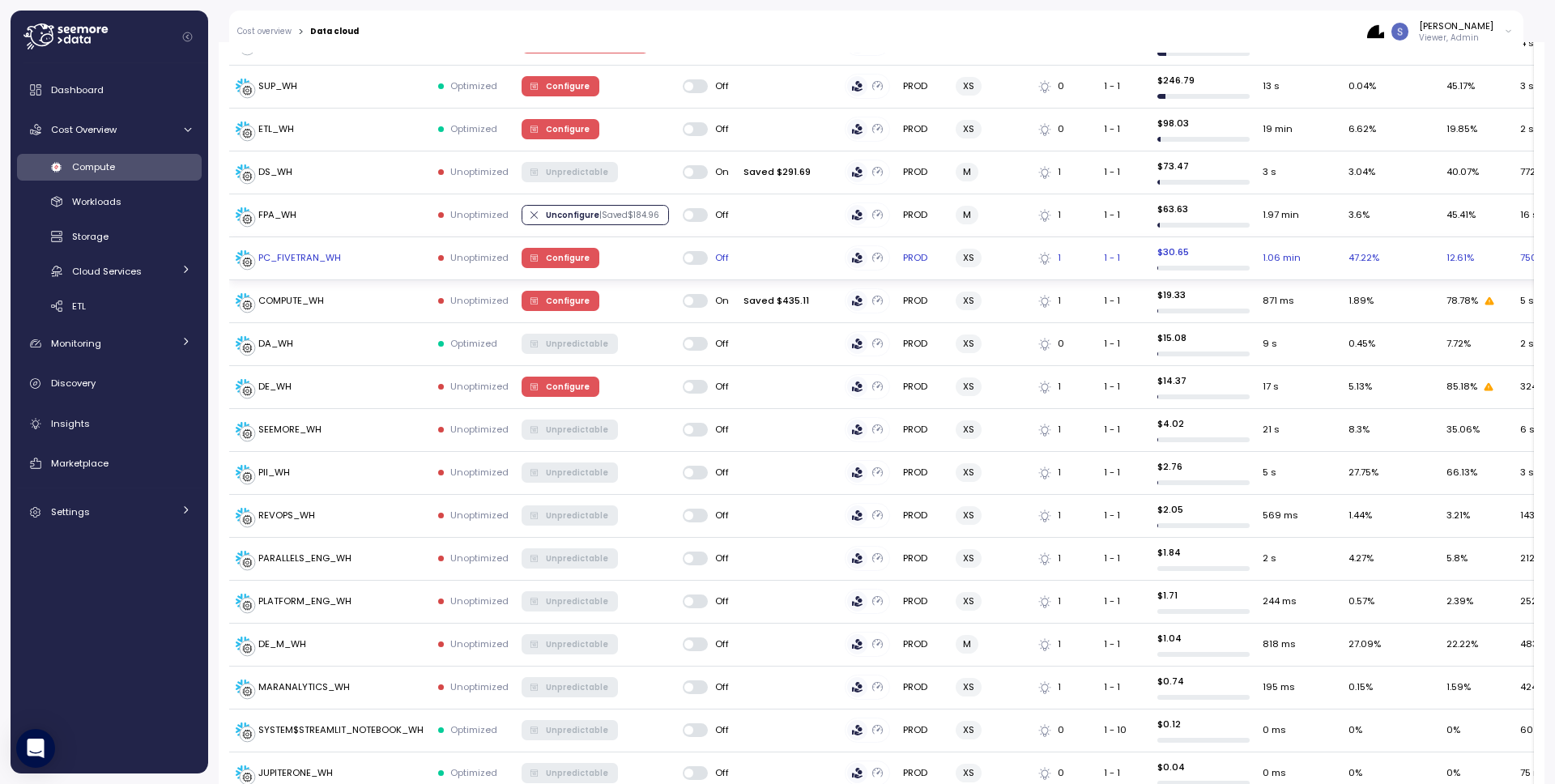
scroll to position [407, 0]
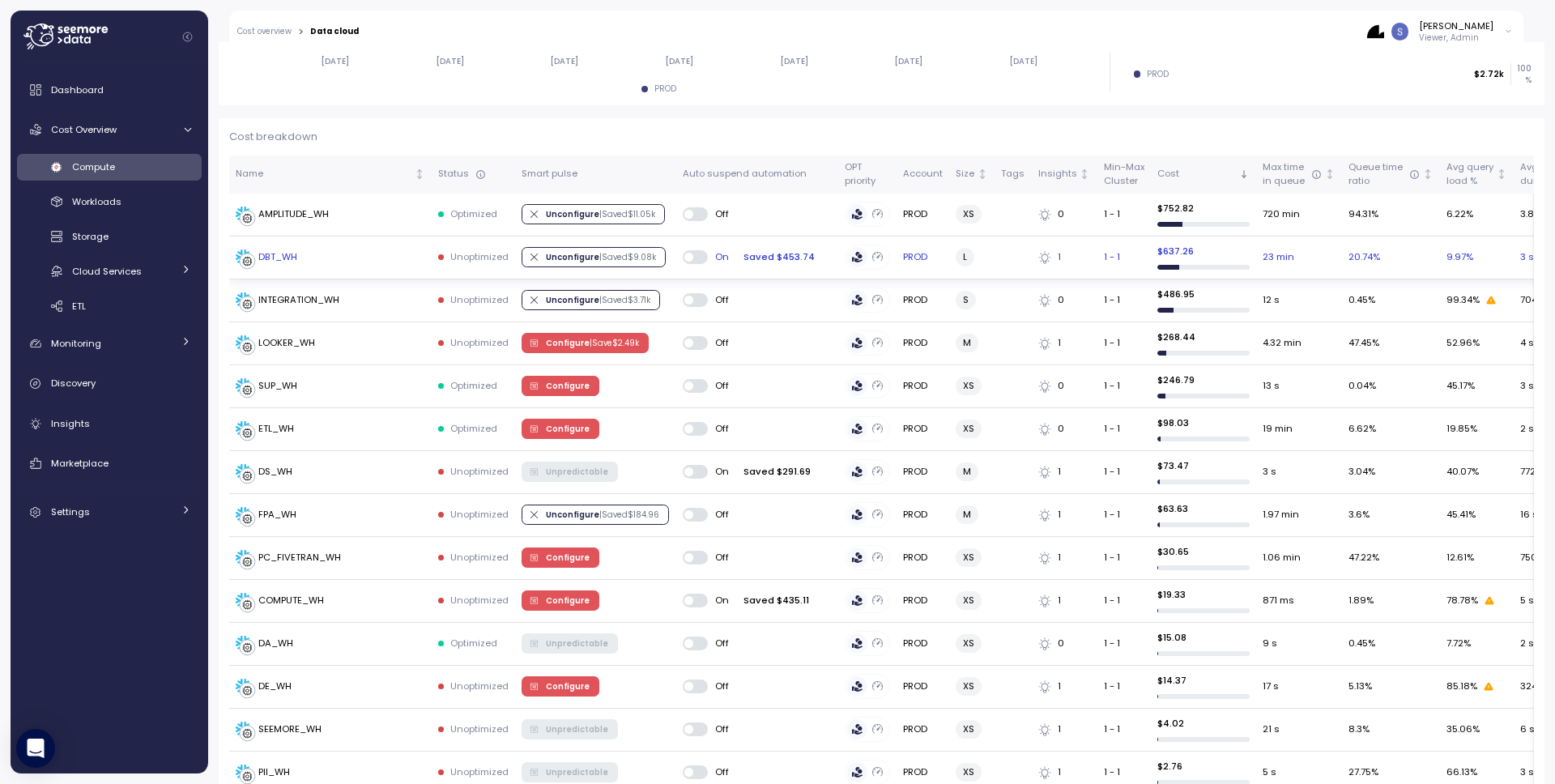
click at [328, 257] on div "DBT_WH" at bounding box center [330, 257] width 189 height 16
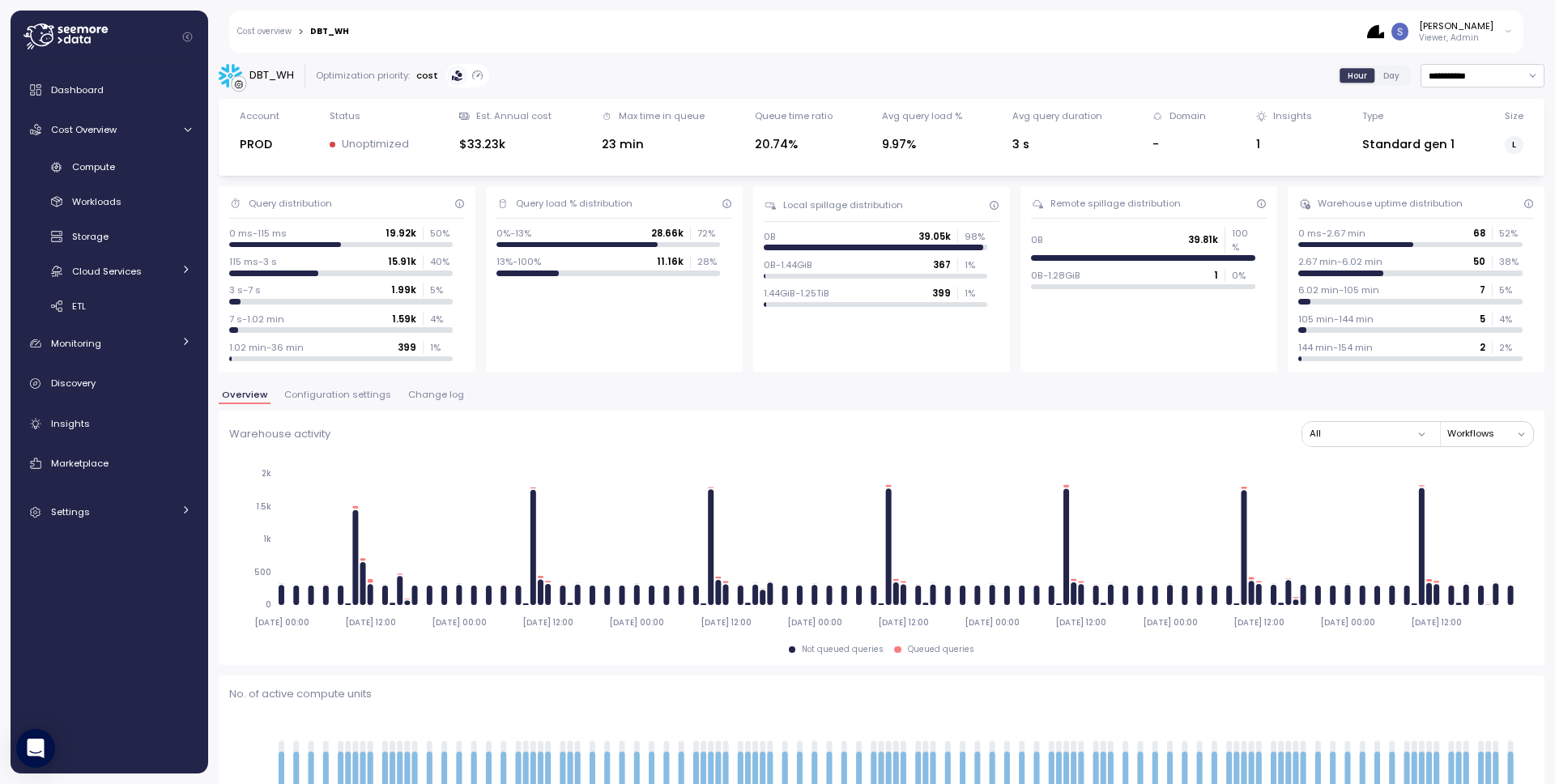
click at [337, 397] on span "Configuration settings" at bounding box center [337, 395] width 107 height 9
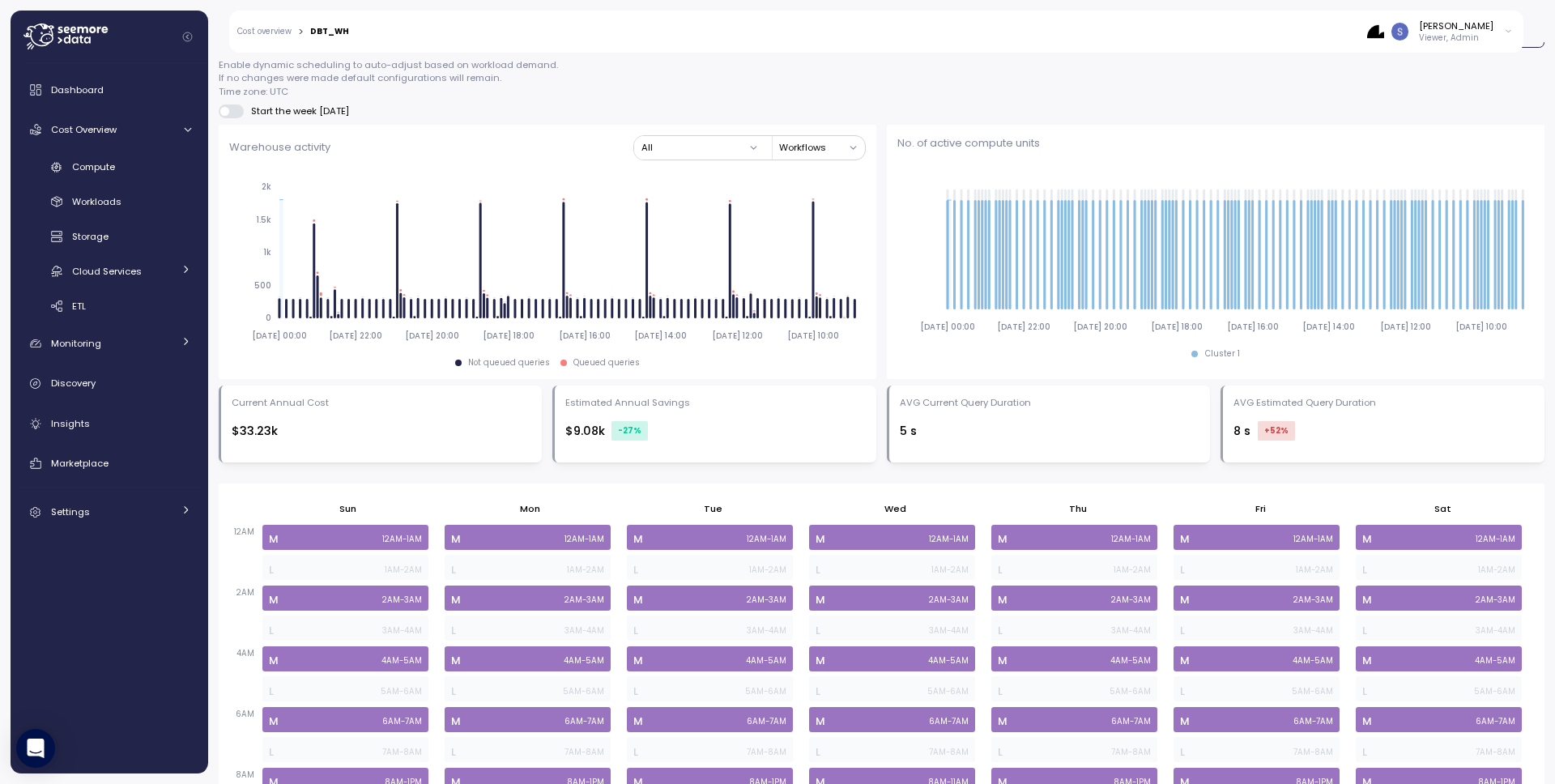
scroll to position [1041, 0]
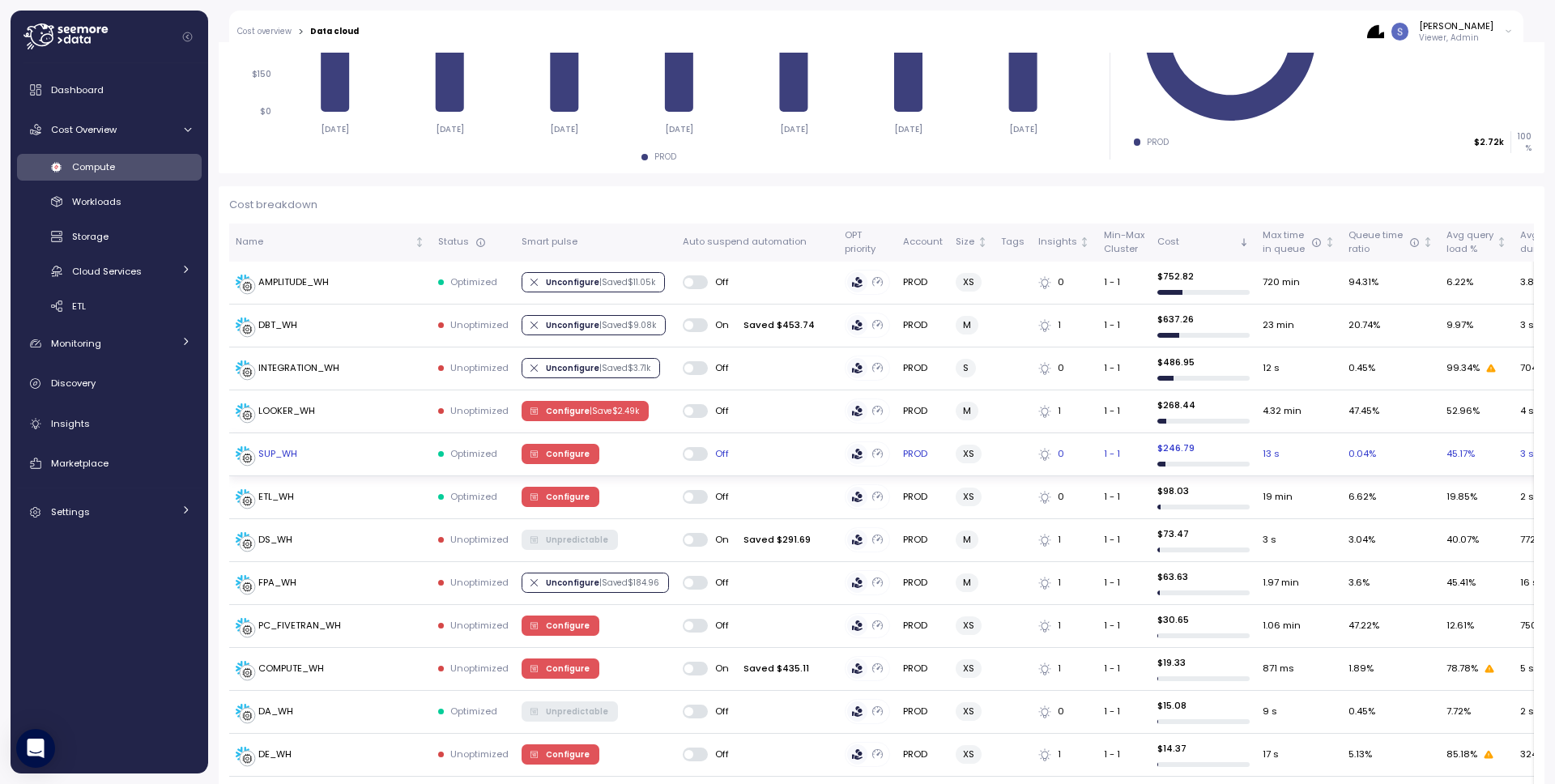
scroll to position [375, 0]
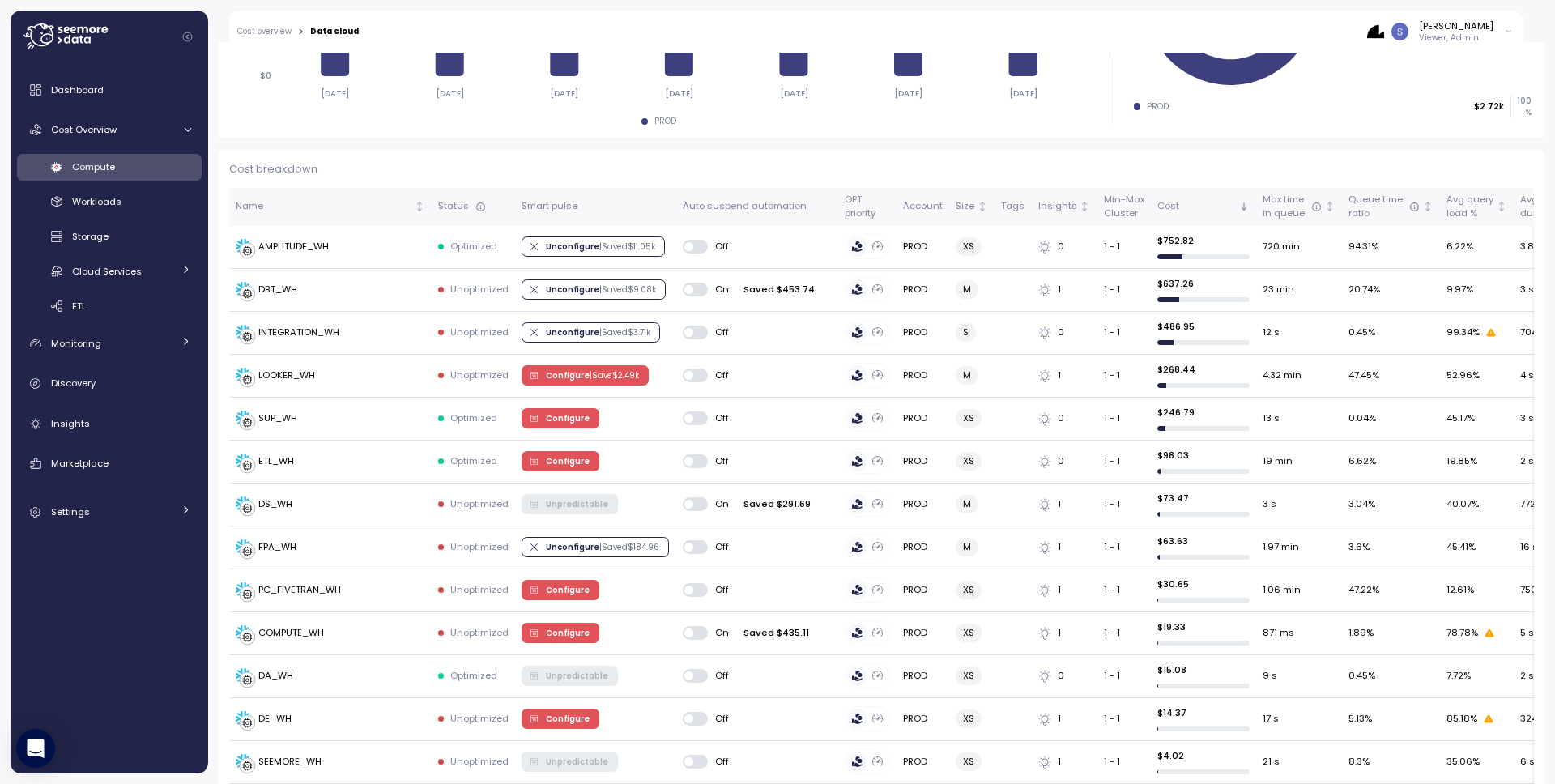
click at [1499, 35] on div "[PERSON_NAME] Viewer, Admin" at bounding box center [1439, 31] width 145 height 24
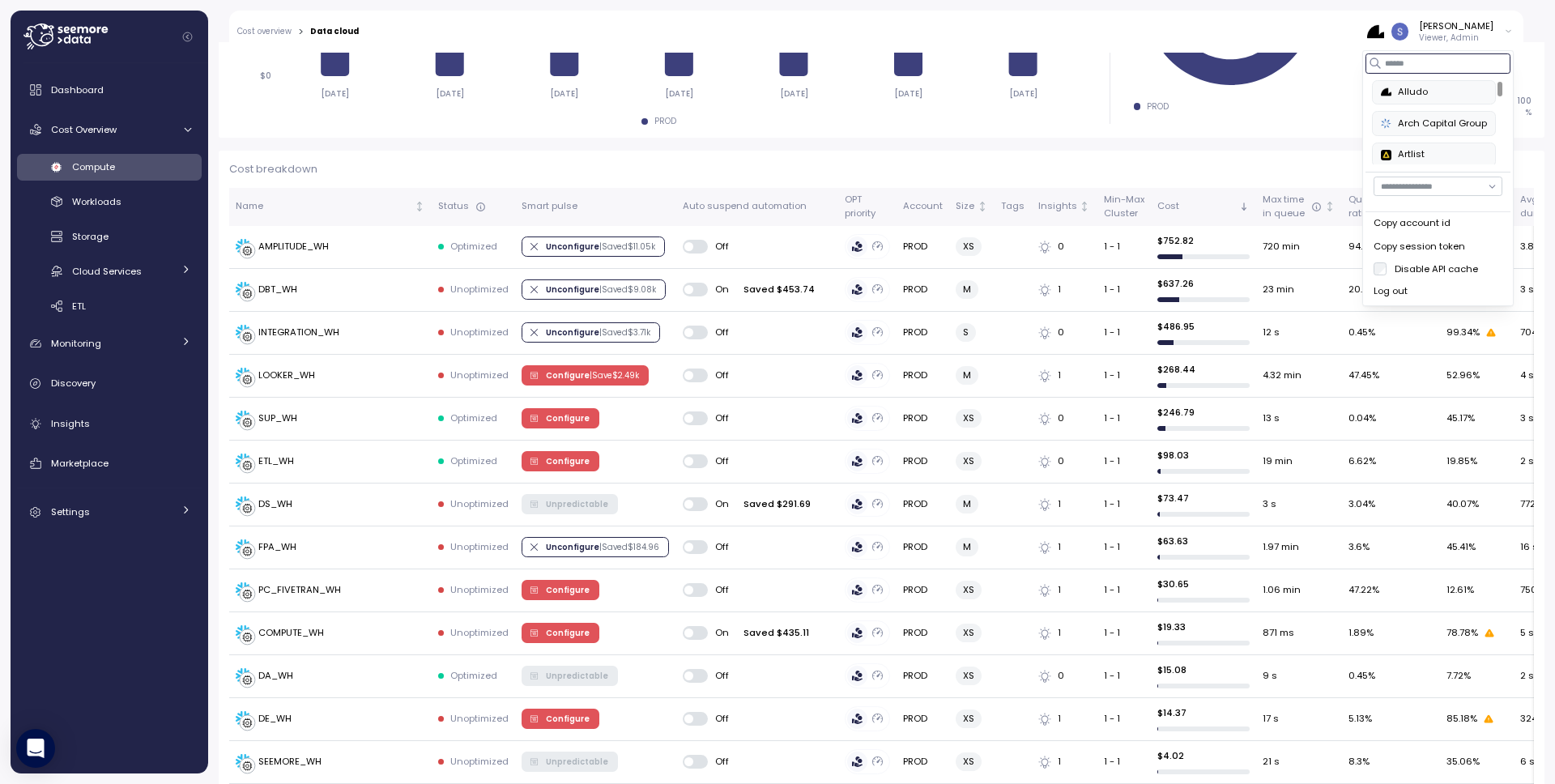
click at [1423, 67] on input at bounding box center [1437, 64] width 145 height 20
click at [1407, 93] on div "enable" at bounding box center [1438, 92] width 83 height 14
type input "***"
click at [1349, 144] on div "Total Cost Flat vs variable data costs $ 2.72k There was a cost increase of 5.5…" at bounding box center [881, 532] width 1325 height 1552
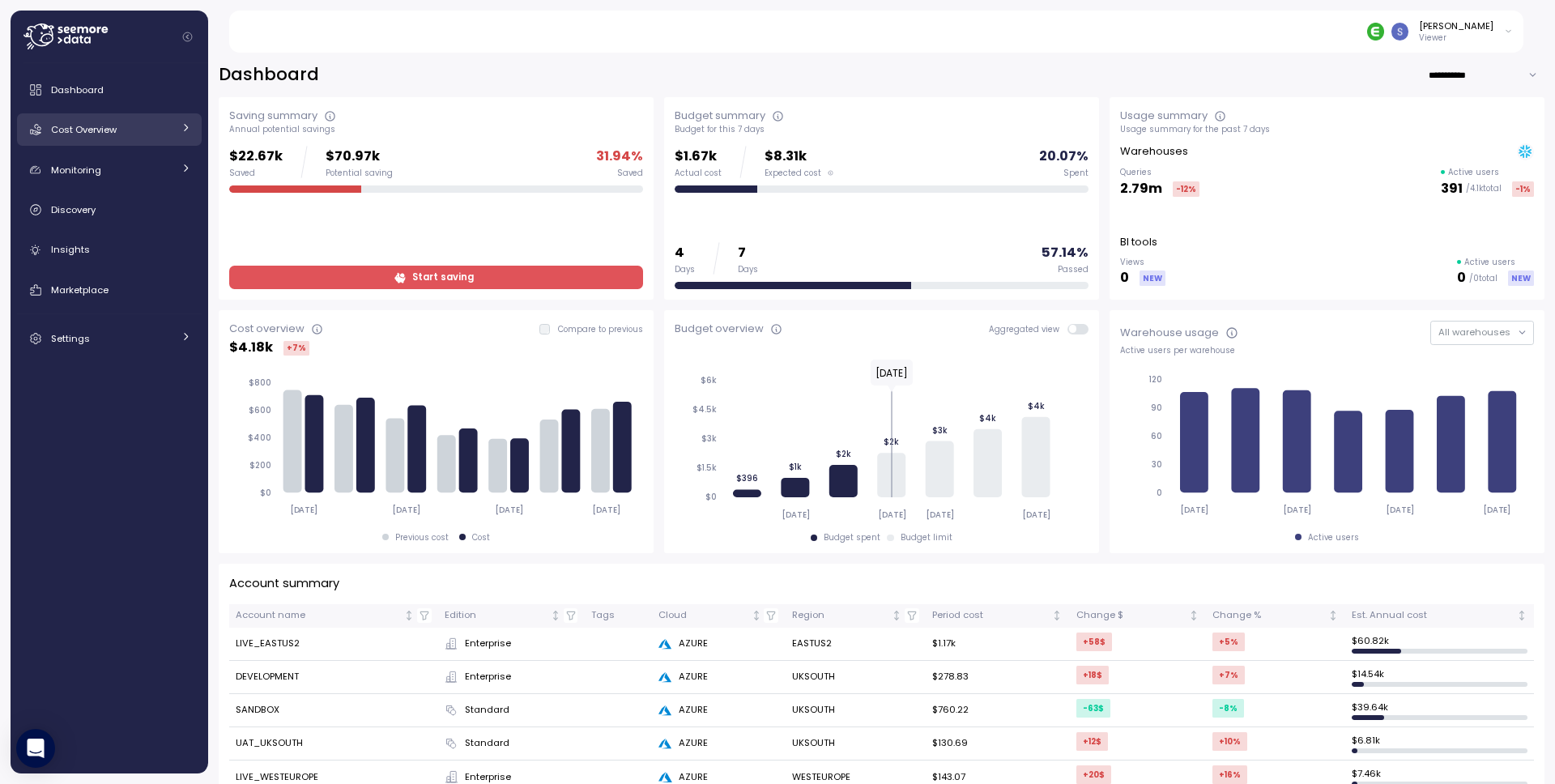
click at [116, 131] on span "Cost Overview" at bounding box center [83, 129] width 66 height 13
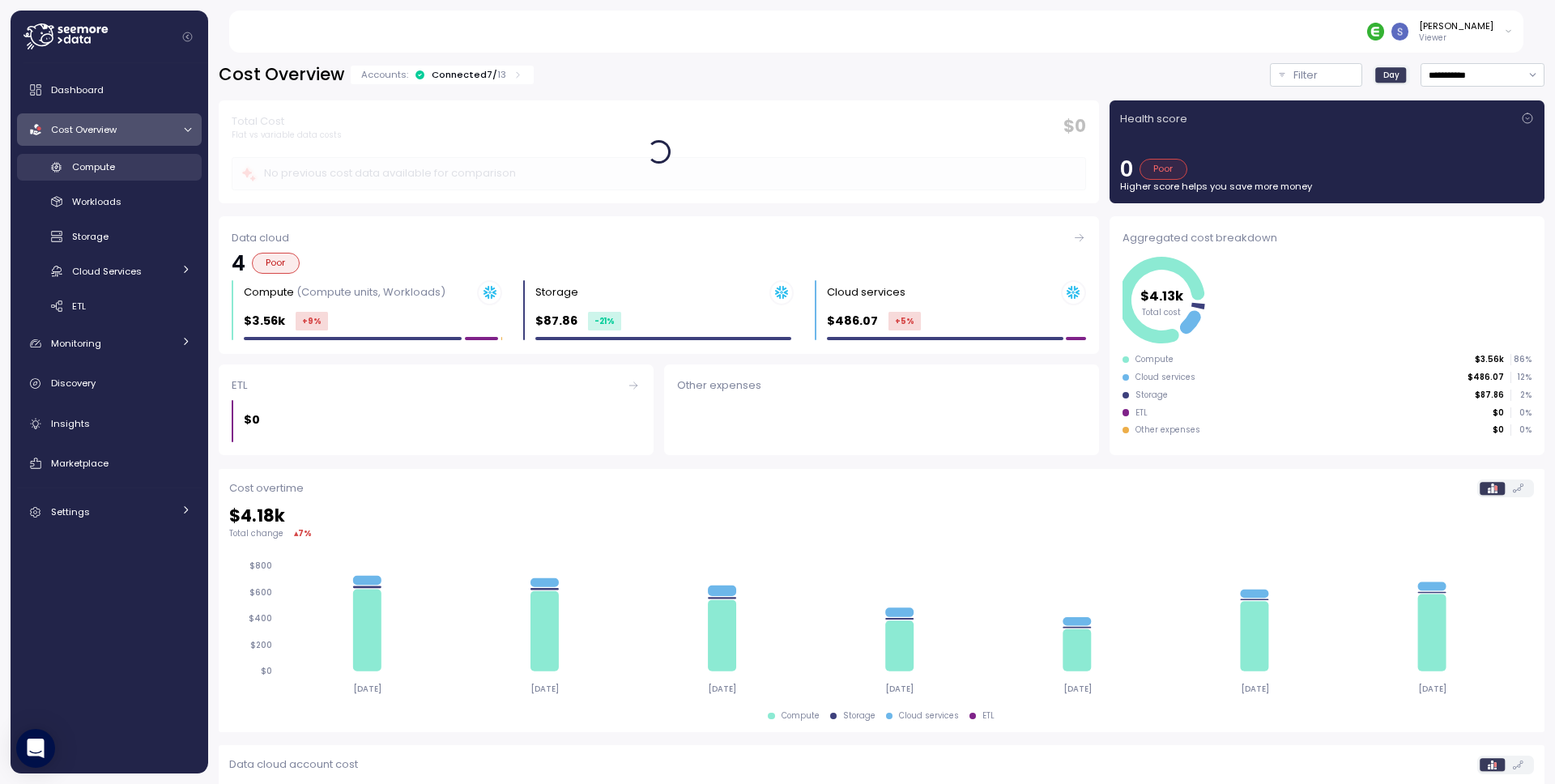
click at [95, 161] on span "Compute" at bounding box center [93, 167] width 43 height 13
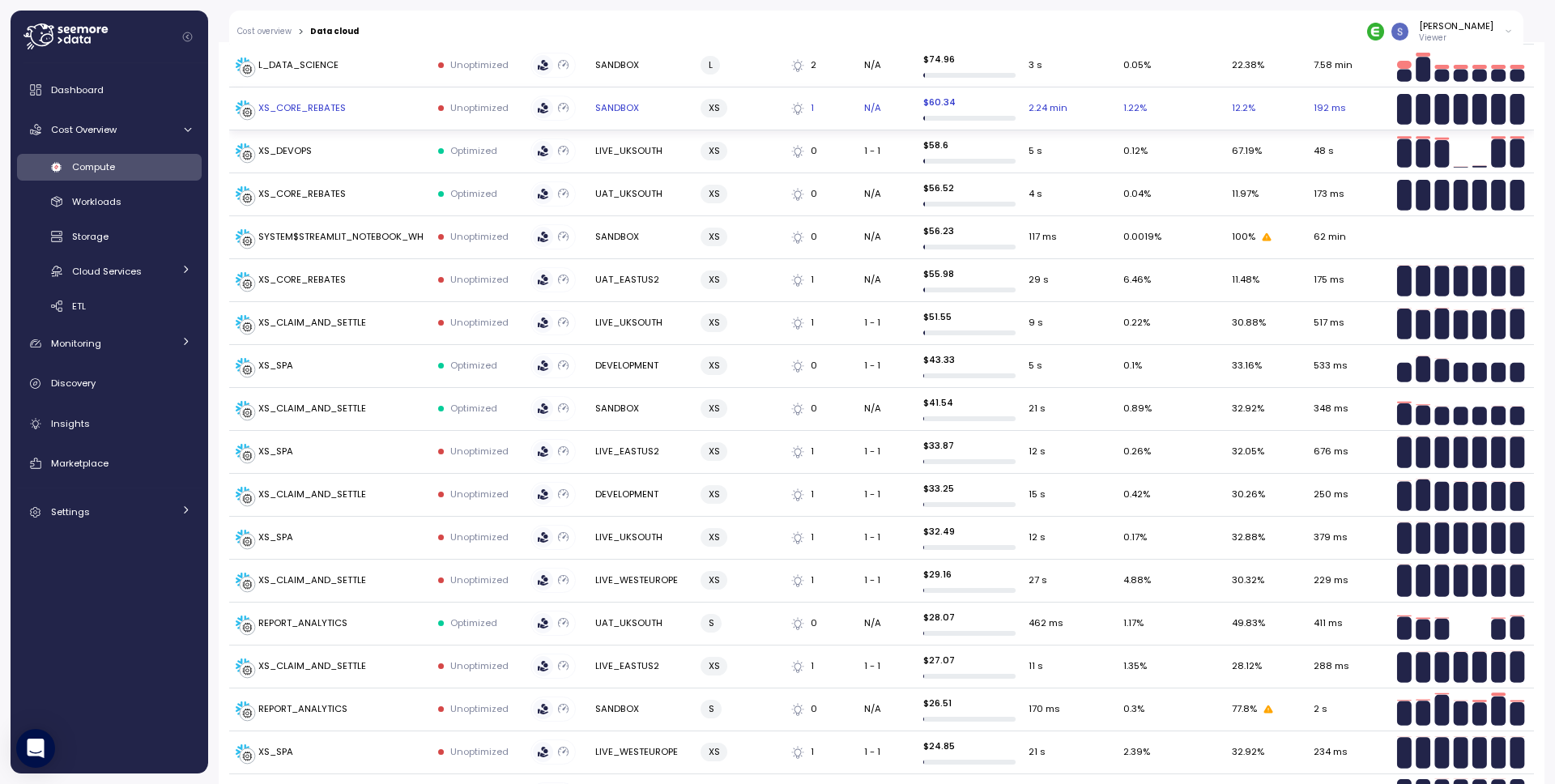
scroll to position [134, 0]
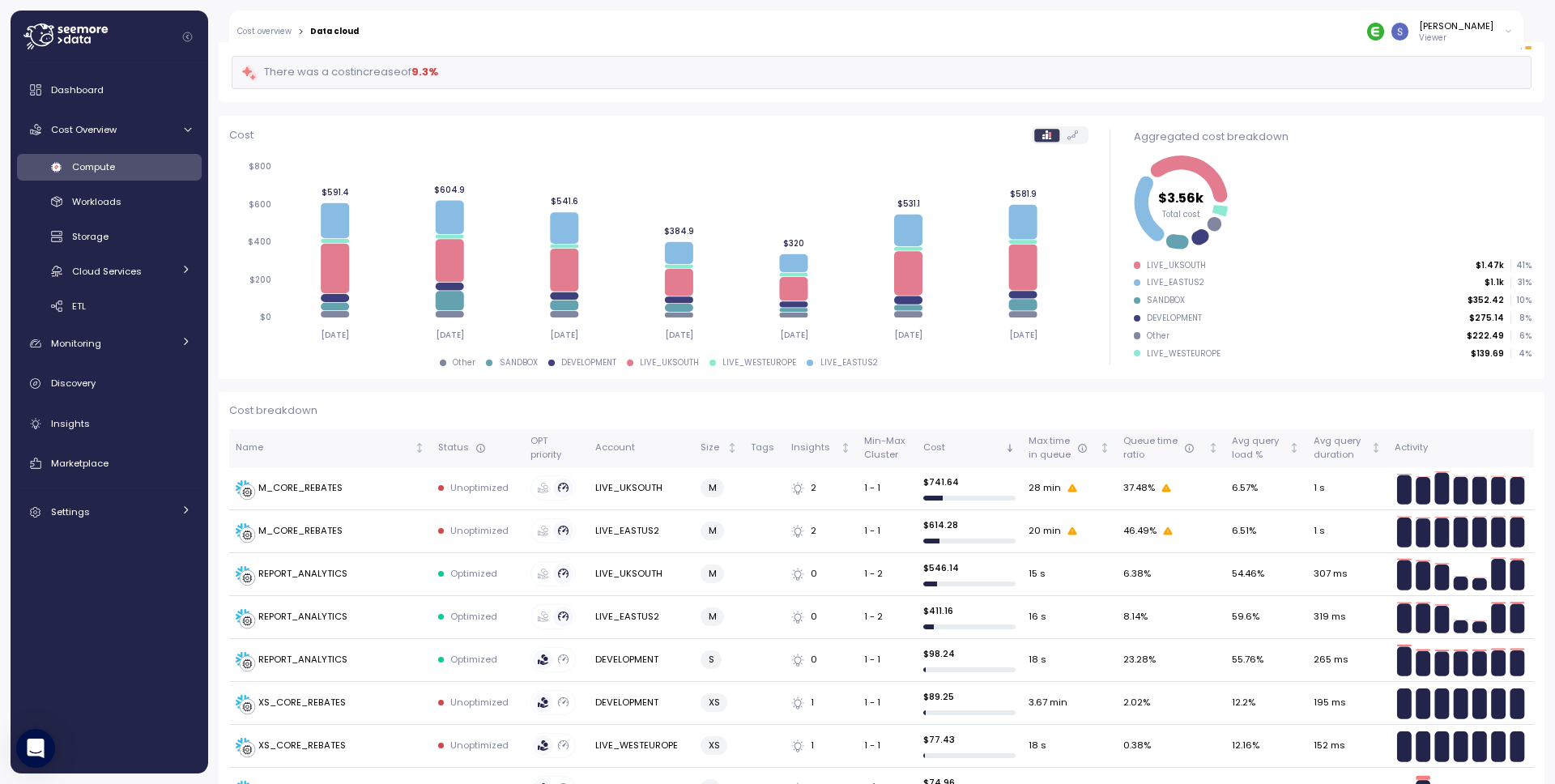
click at [1508, 30] on icon at bounding box center [1508, 31] width 9 height 20
click at [1525, 22] on main "**********" at bounding box center [782, 392] width 1544 height 784
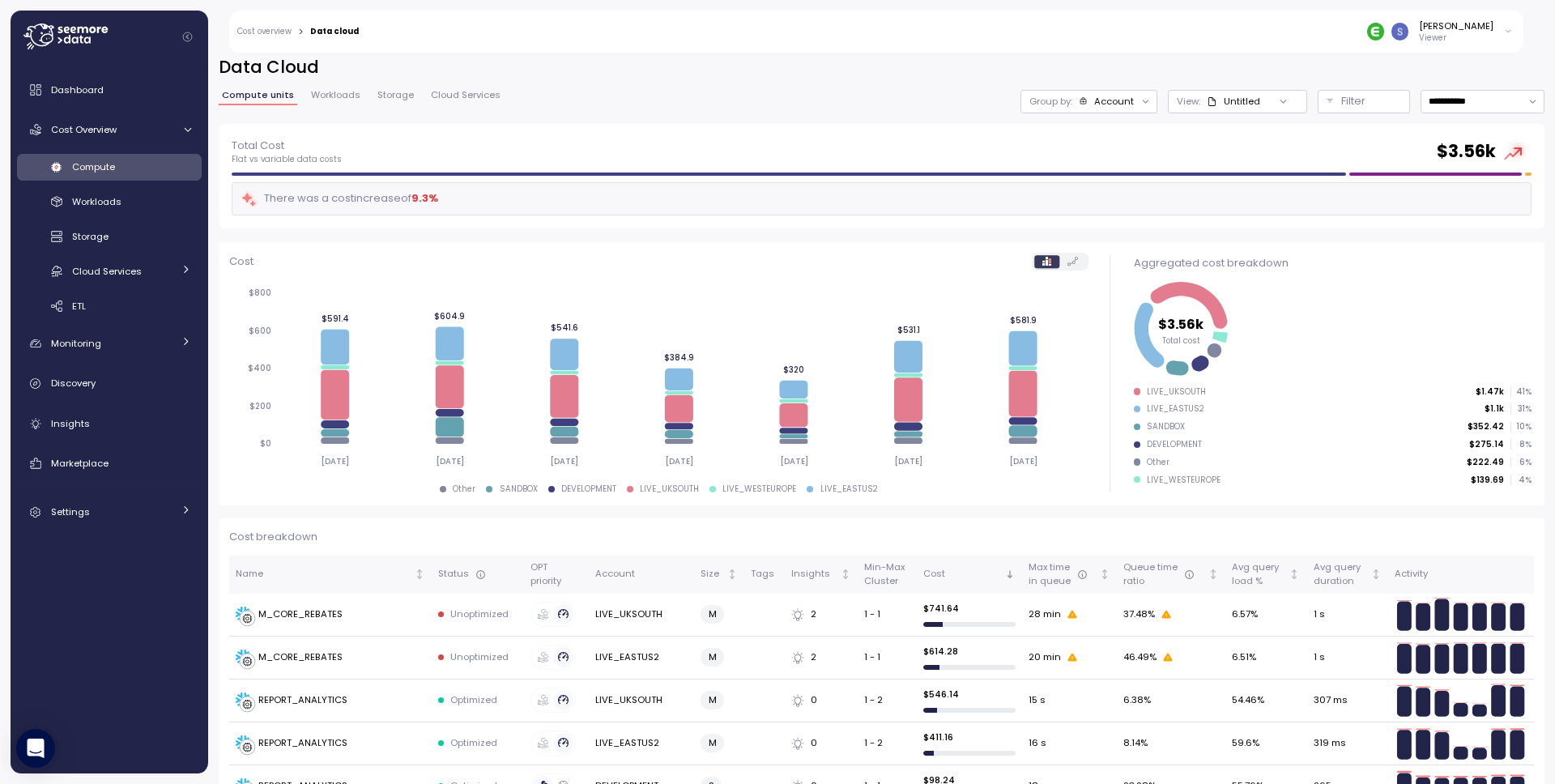
scroll to position [0, 0]
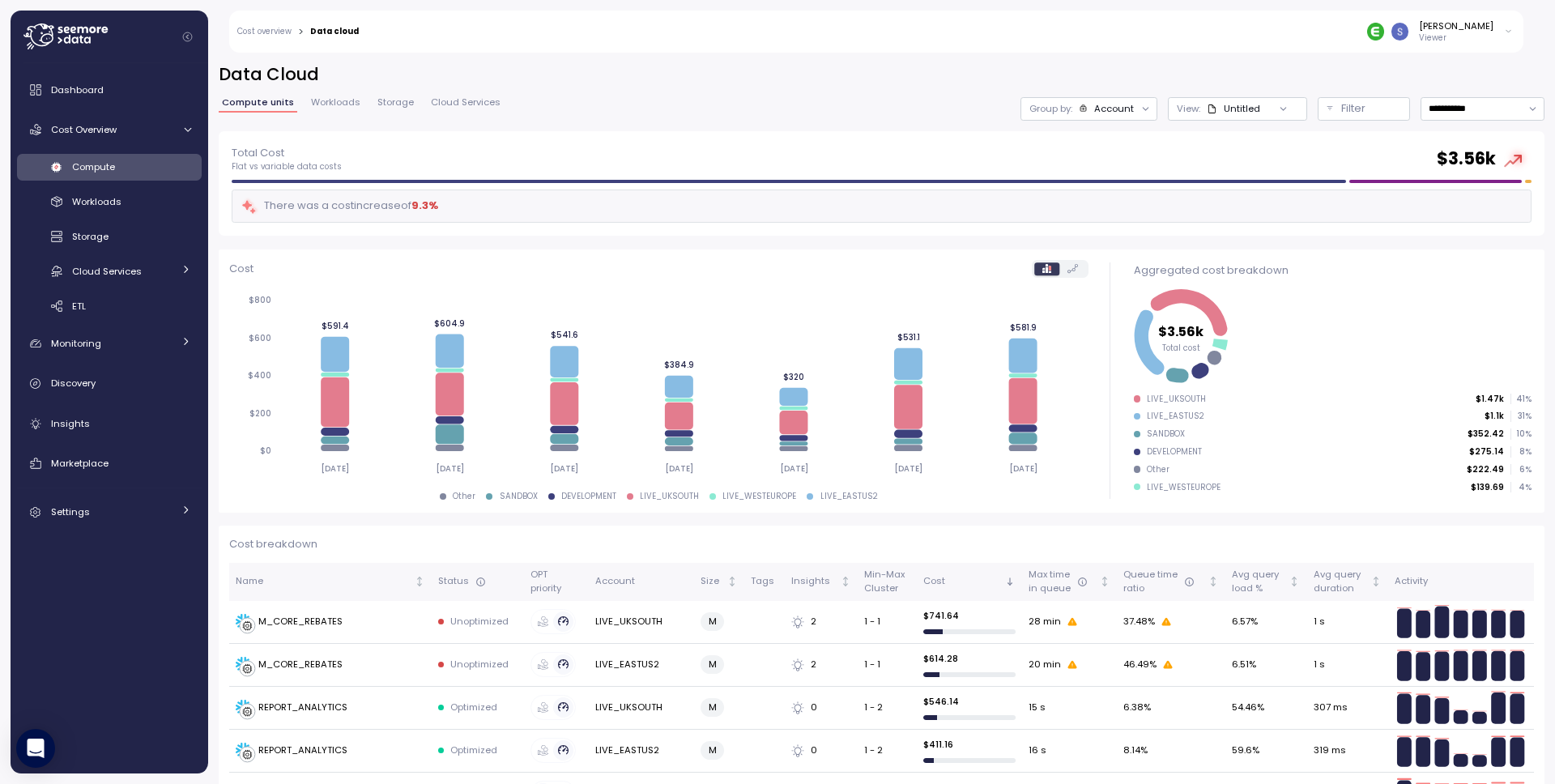
click at [814, 207] on div "There was a cost increase of 9.3 %" at bounding box center [881, 205] width 1299 height 33
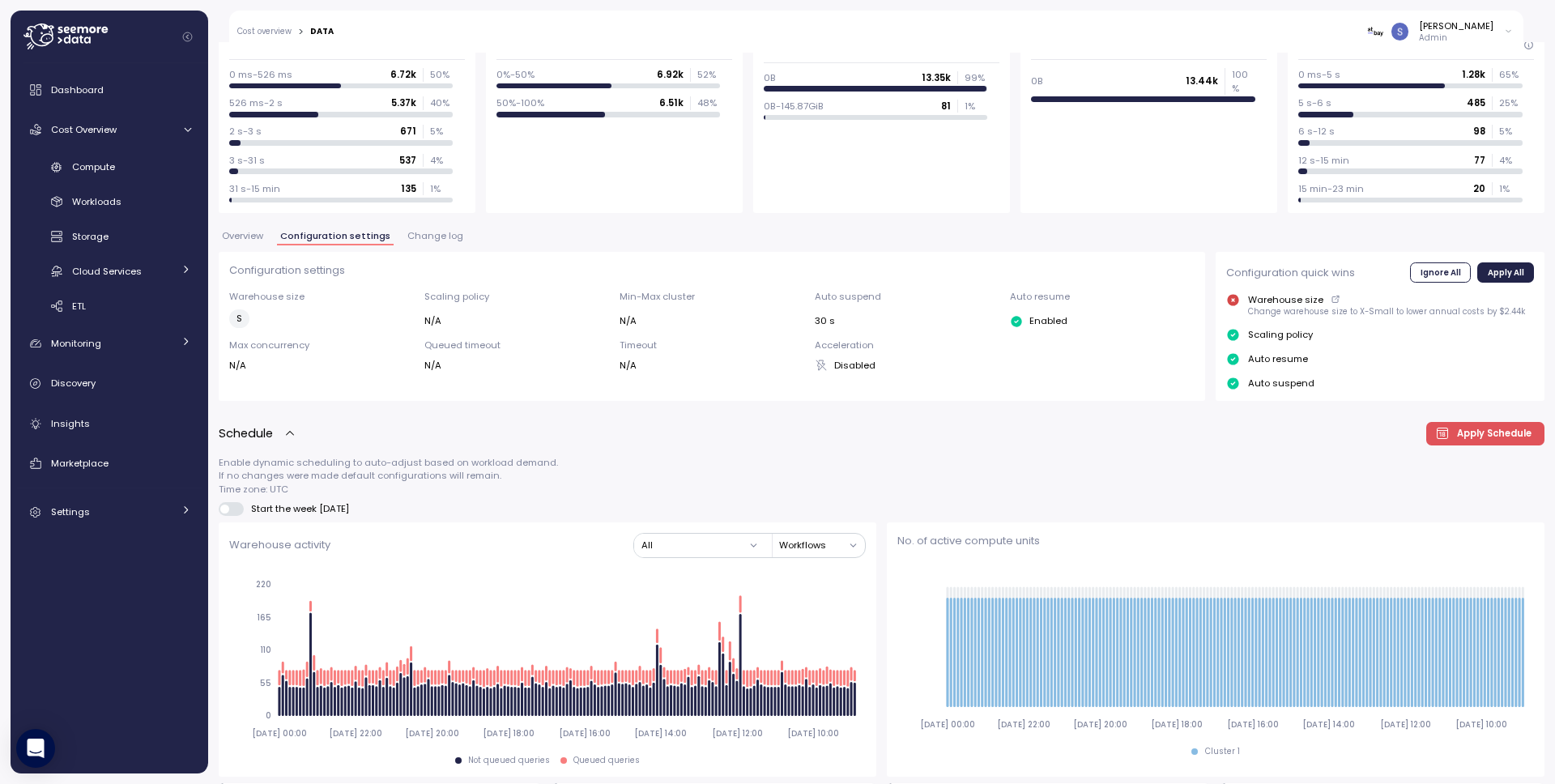
scroll to position [161, 0]
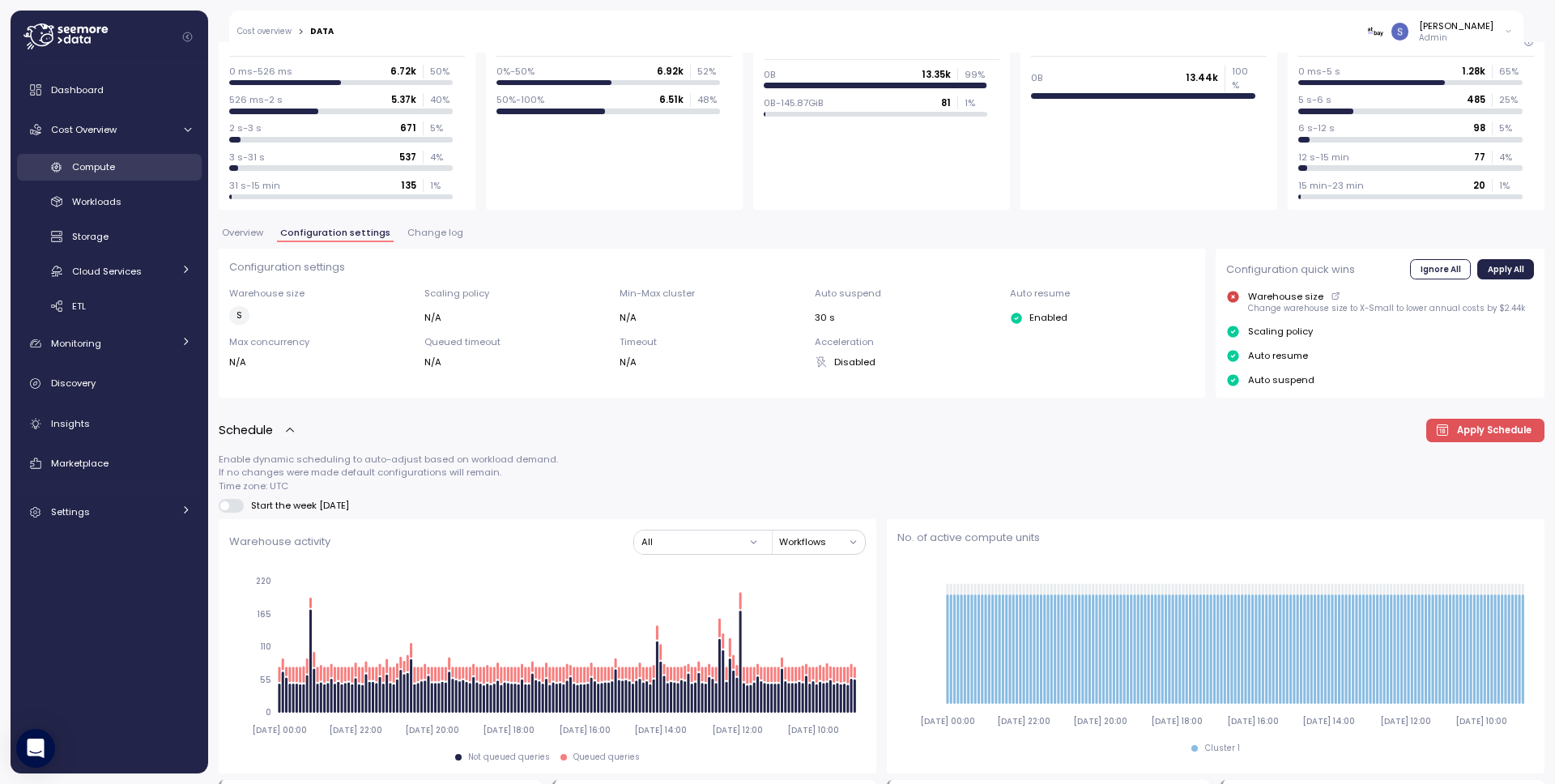
click at [142, 161] on div "Compute" at bounding box center [131, 167] width 119 height 16
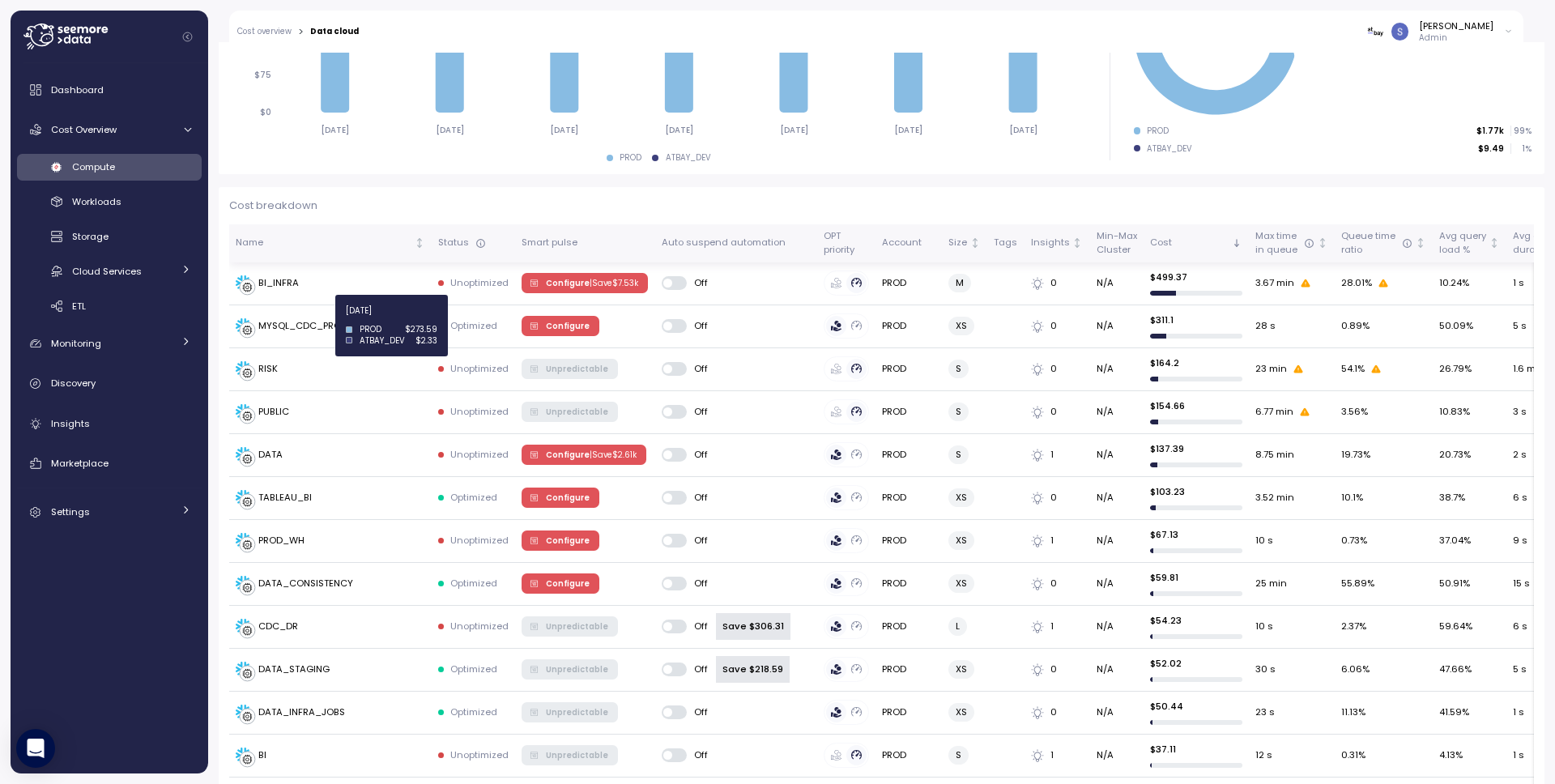
scroll to position [404, 0]
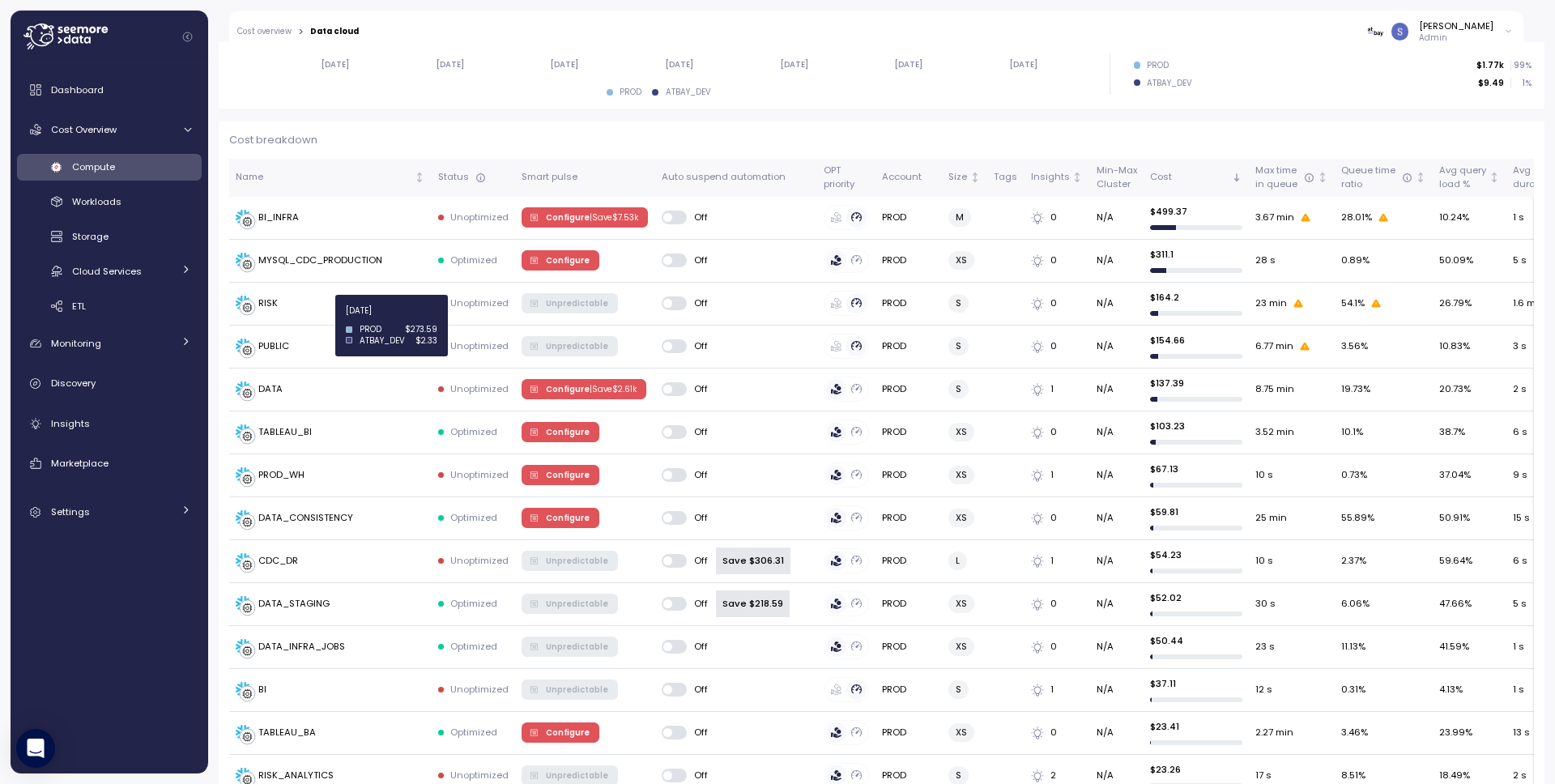
click at [567, 391] on span "Configure | Save $ 2.61k" at bounding box center [590, 388] width 91 height 18
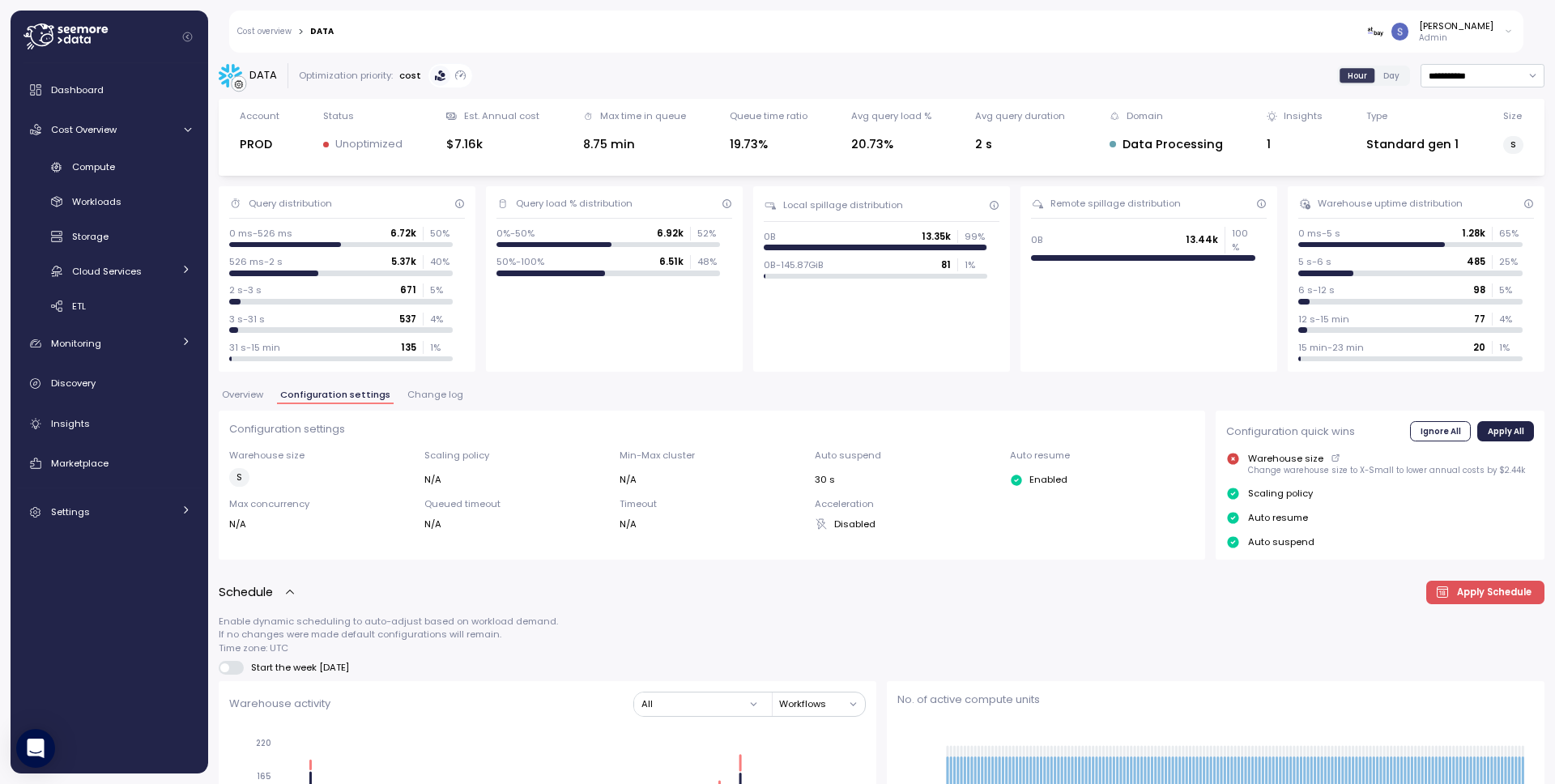
click at [249, 391] on span "Overview" at bounding box center [242, 395] width 41 height 9
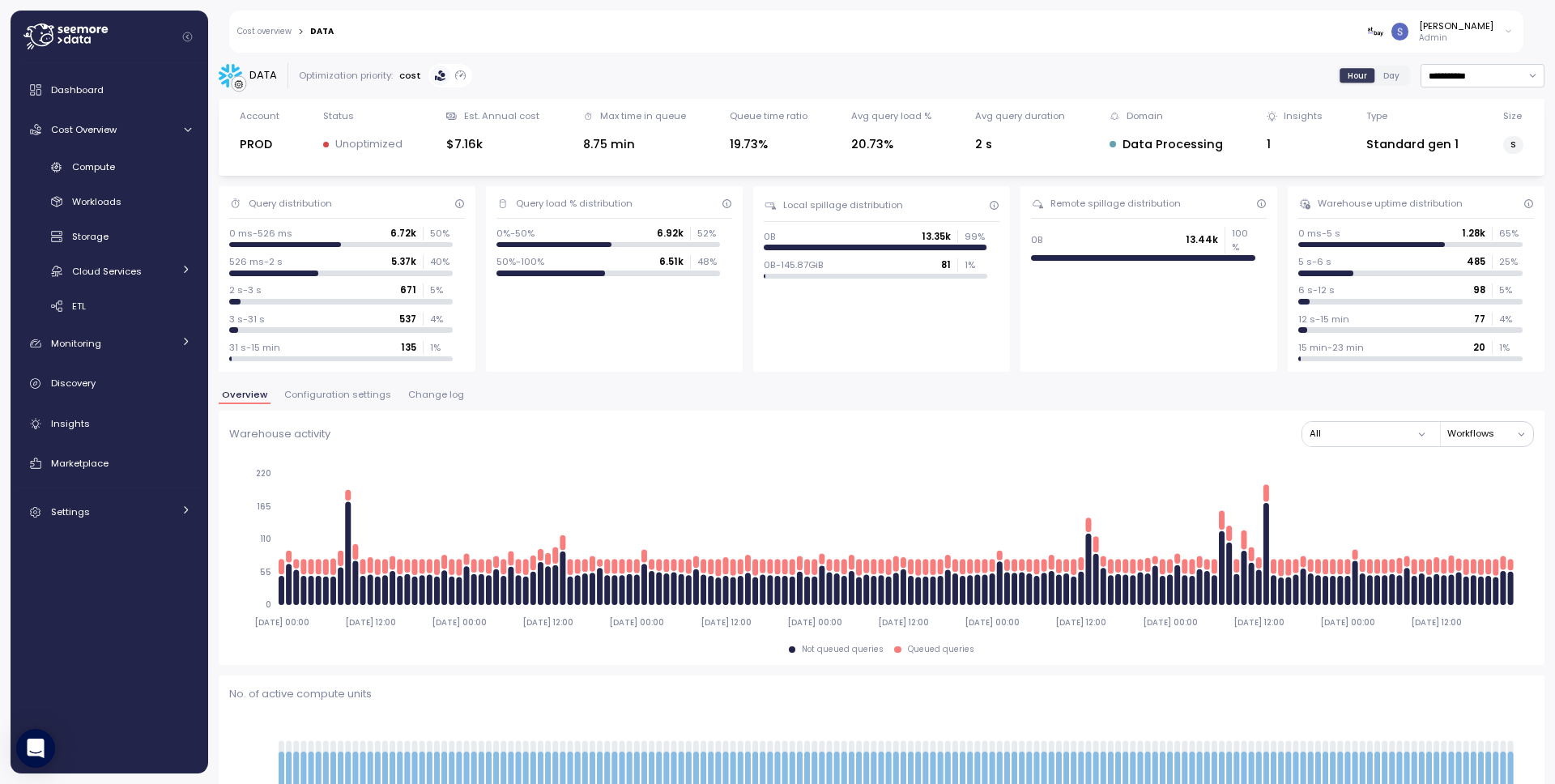
click at [319, 391] on span "Configuration settings" at bounding box center [337, 395] width 107 height 9
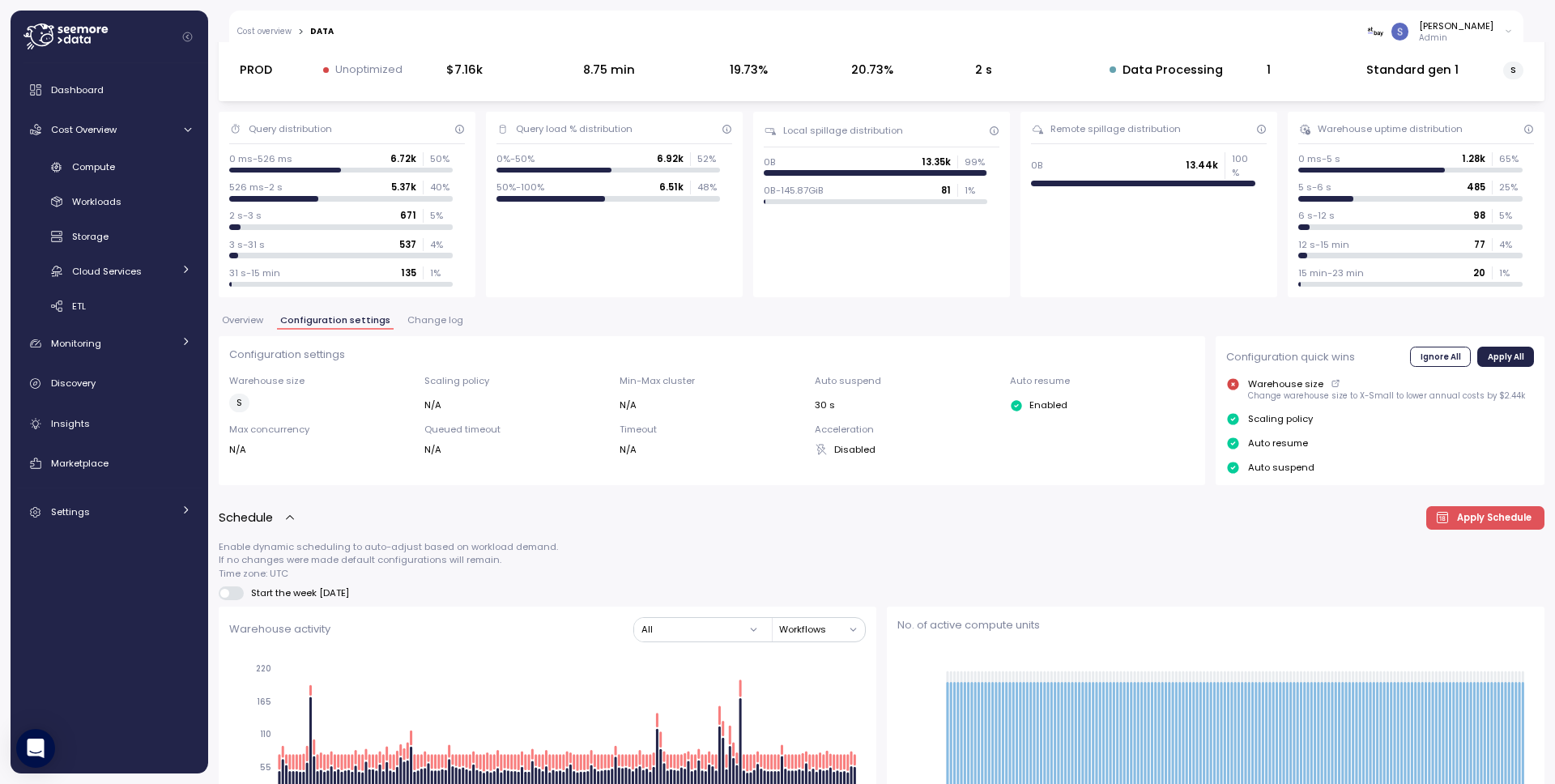
scroll to position [28, 0]
